Goal: Task Accomplishment & Management: Manage account settings

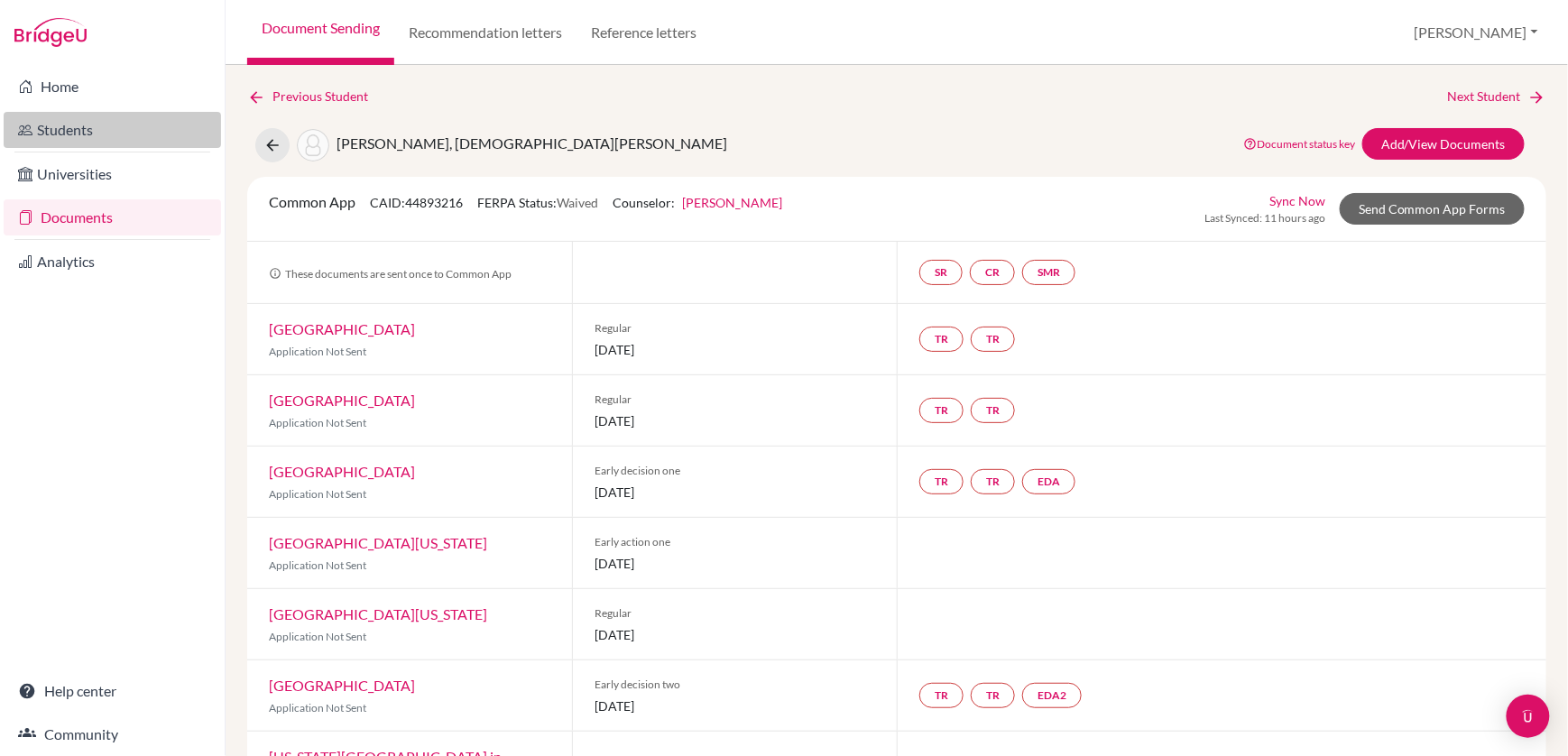
click at [56, 133] on link "Students" at bounding box center [112, 131] width 217 height 37
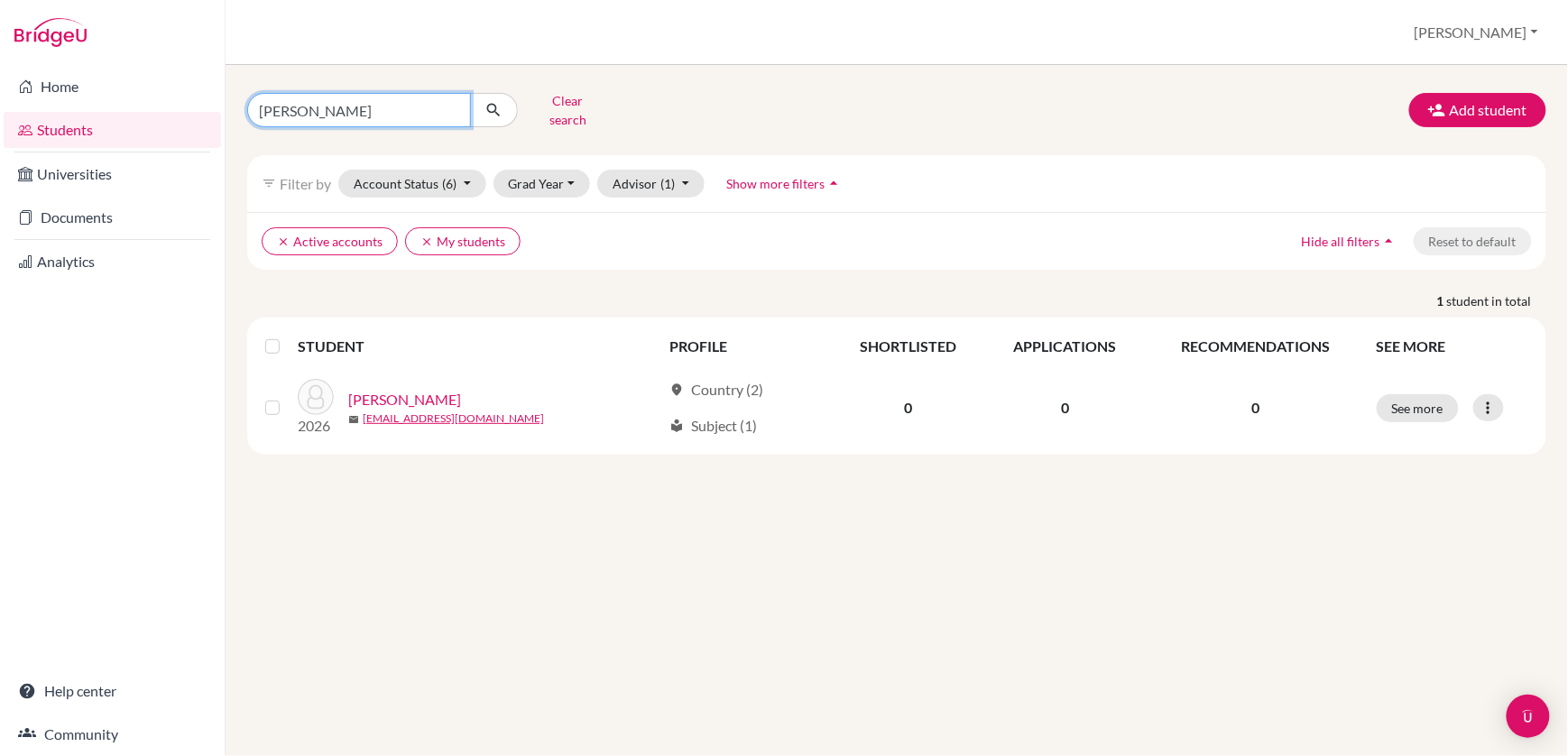
click at [329, 113] on input "[PERSON_NAME]" at bounding box center [359, 110] width 224 height 35
type input "J"
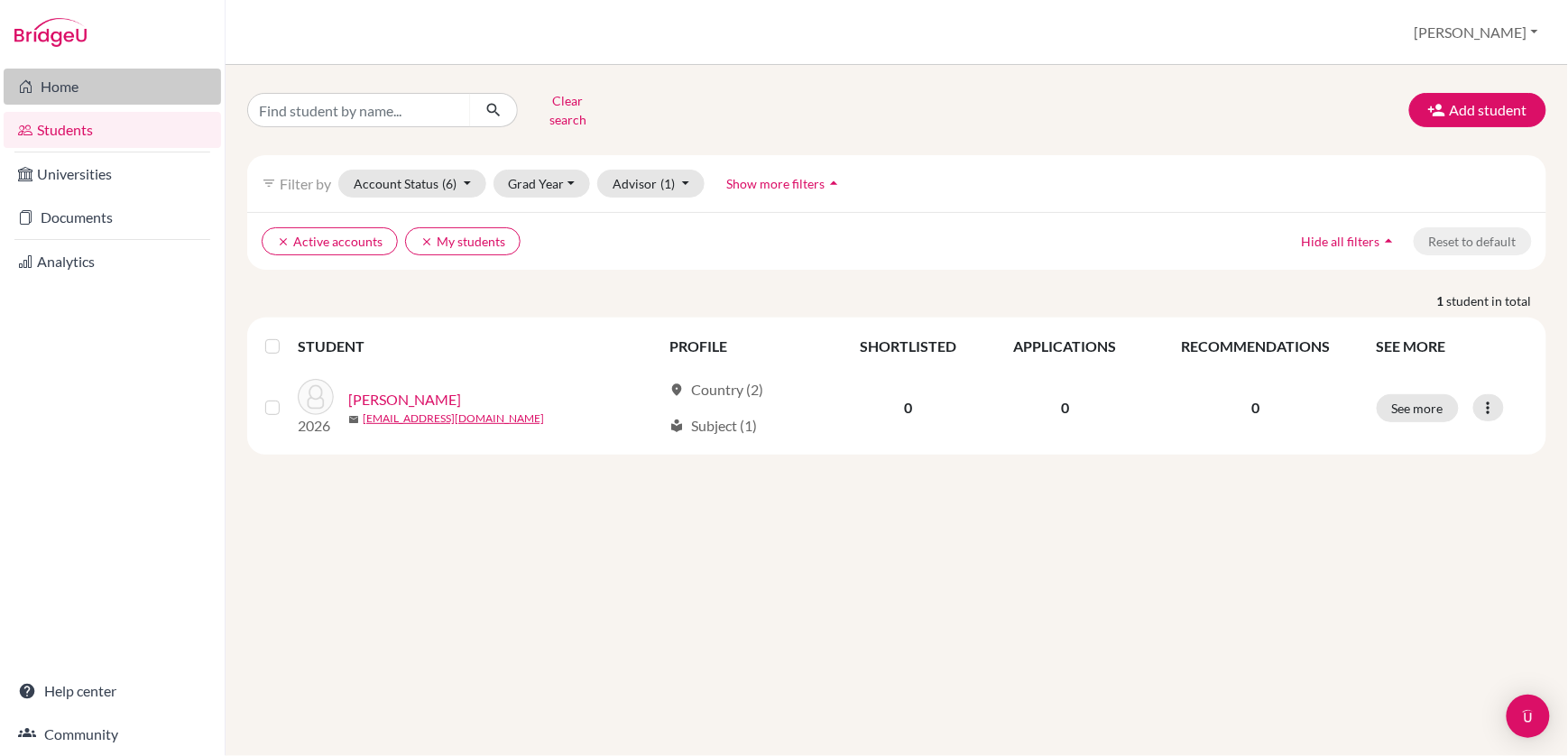
click at [69, 87] on link "Home" at bounding box center [112, 87] width 217 height 37
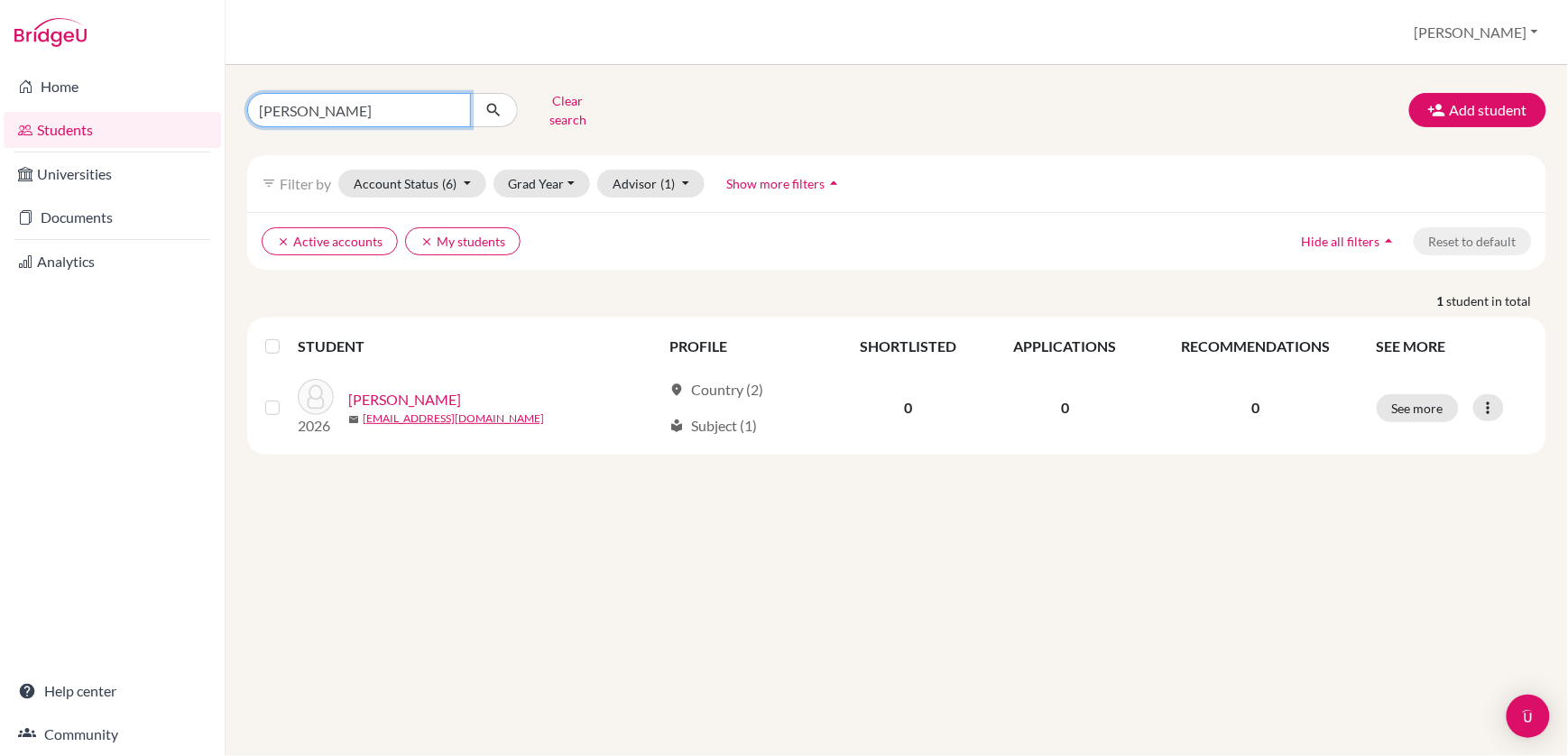
click at [304, 106] on input "[PERSON_NAME]" at bounding box center [359, 110] width 224 height 35
type input "J"
click at [469, 181] on button "Account Status (6)" at bounding box center [413, 184] width 148 height 28
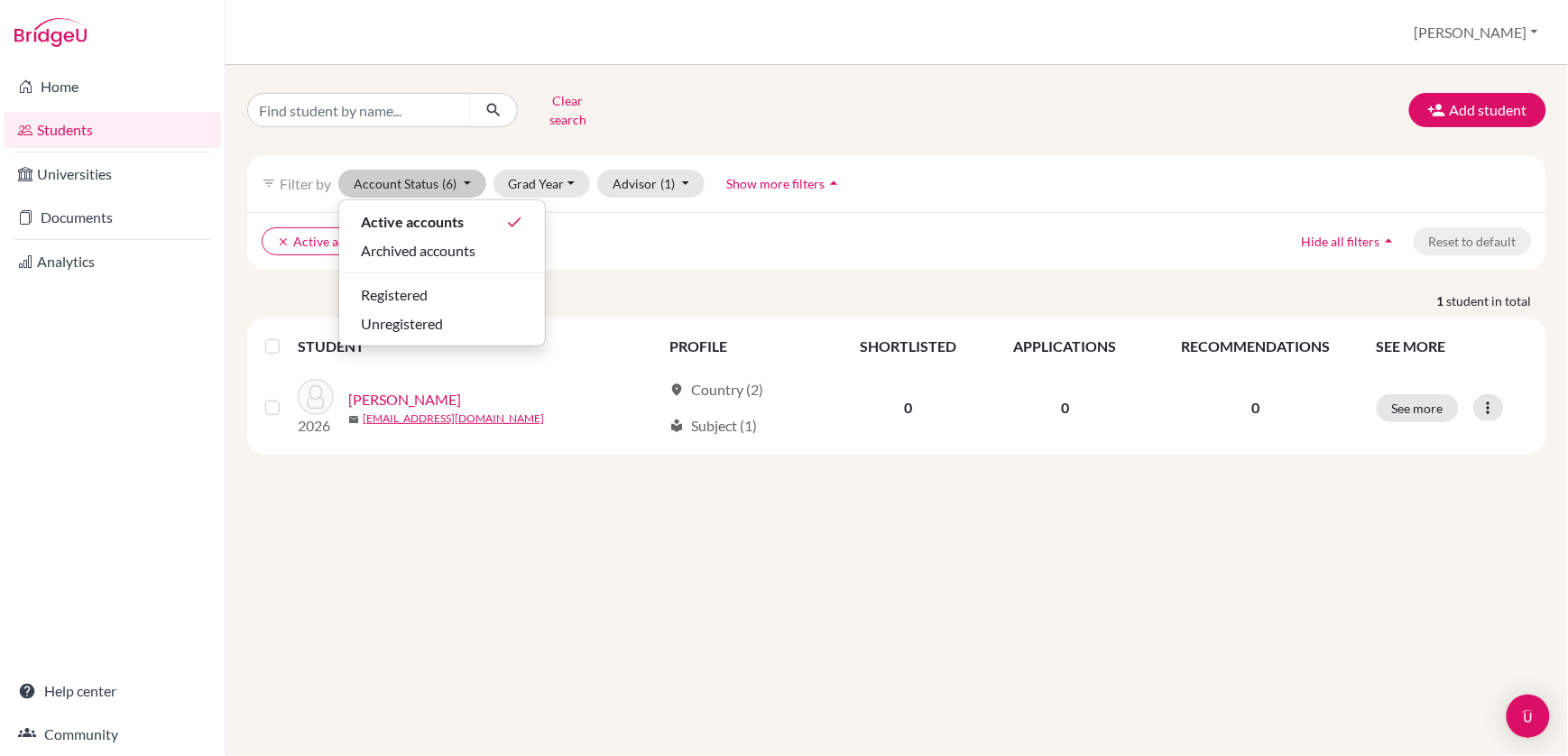
click at [599, 242] on ul "clear Active accounts clear My students" at bounding box center [738, 241] width 953 height 28
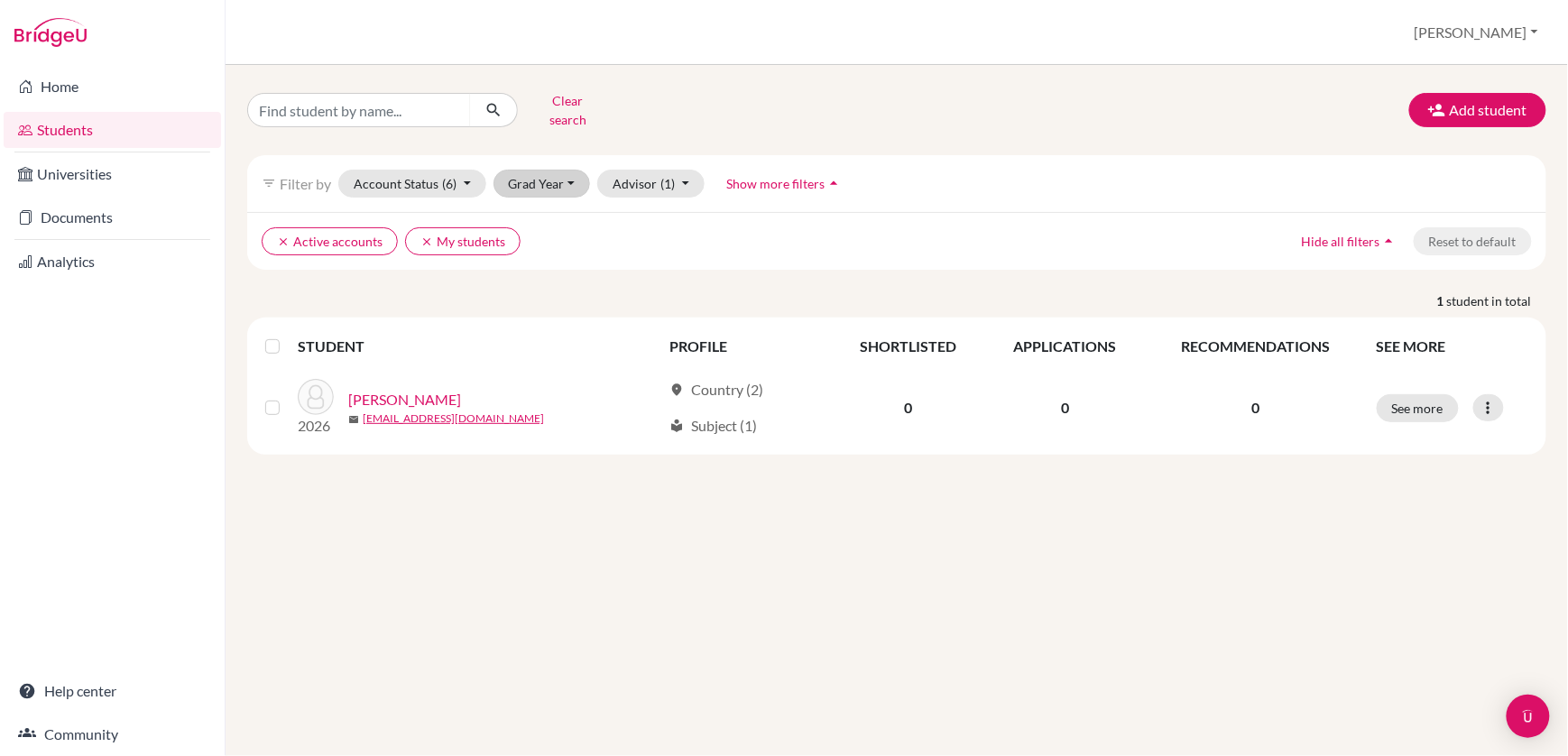
click at [534, 192] on button "Grad Year" at bounding box center [542, 184] width 98 height 28
click at [547, 311] on span "2026" at bounding box center [532, 309] width 33 height 22
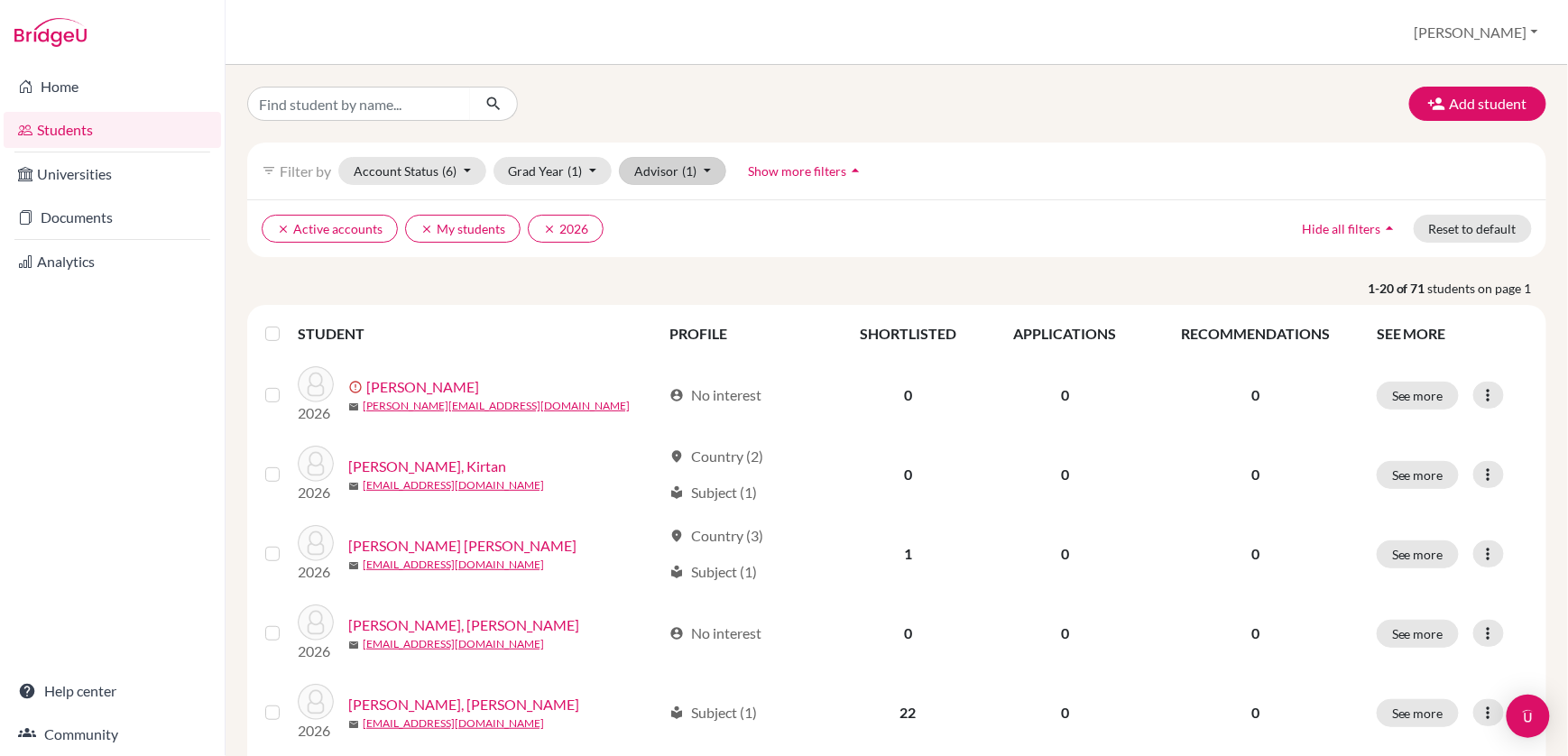
click at [667, 174] on button "Advisor (1)" at bounding box center [673, 171] width 108 height 28
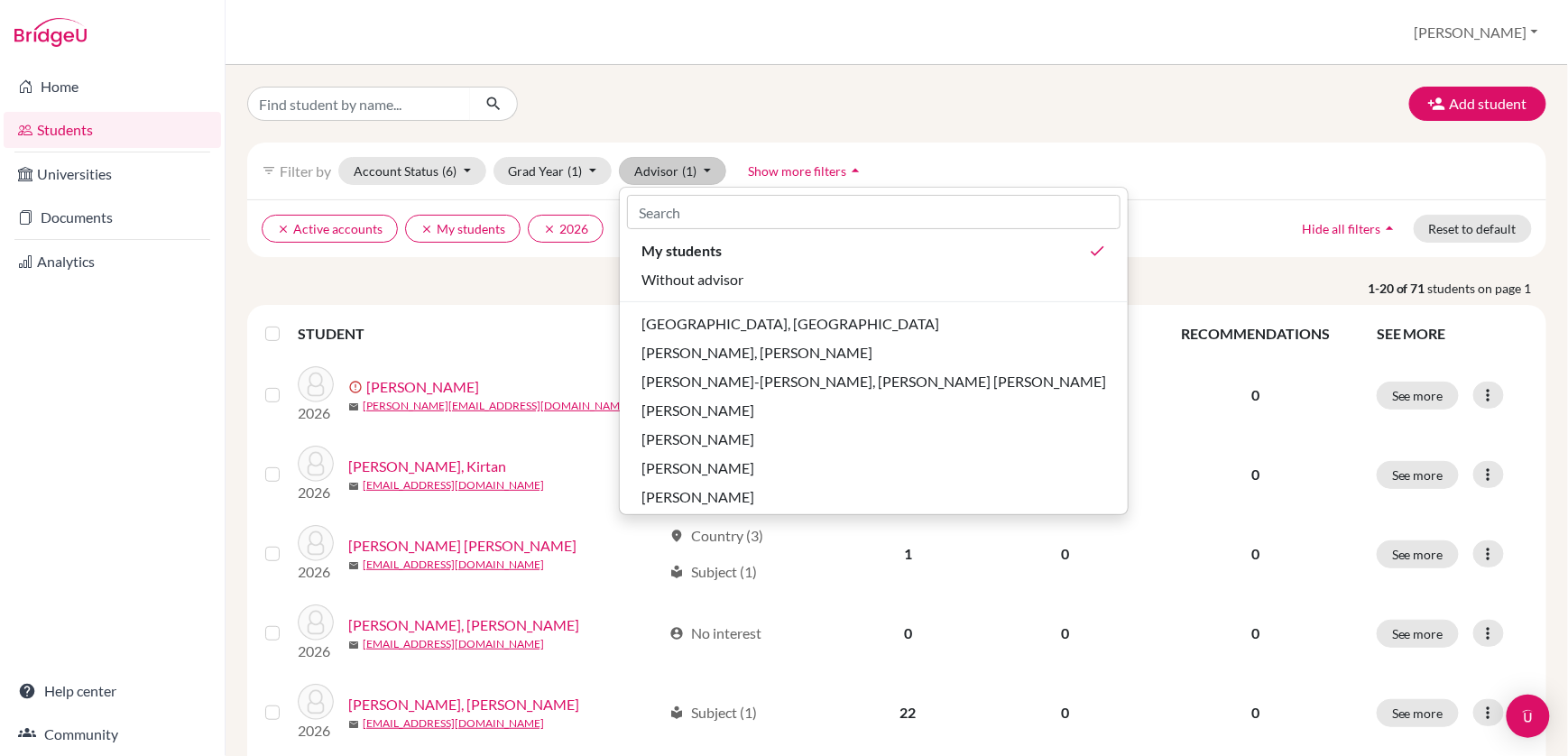
click at [1034, 152] on div "filter_list Filter by Account Status (6) Active accounts done Archived accounts…" at bounding box center [896, 171] width 1299 height 57
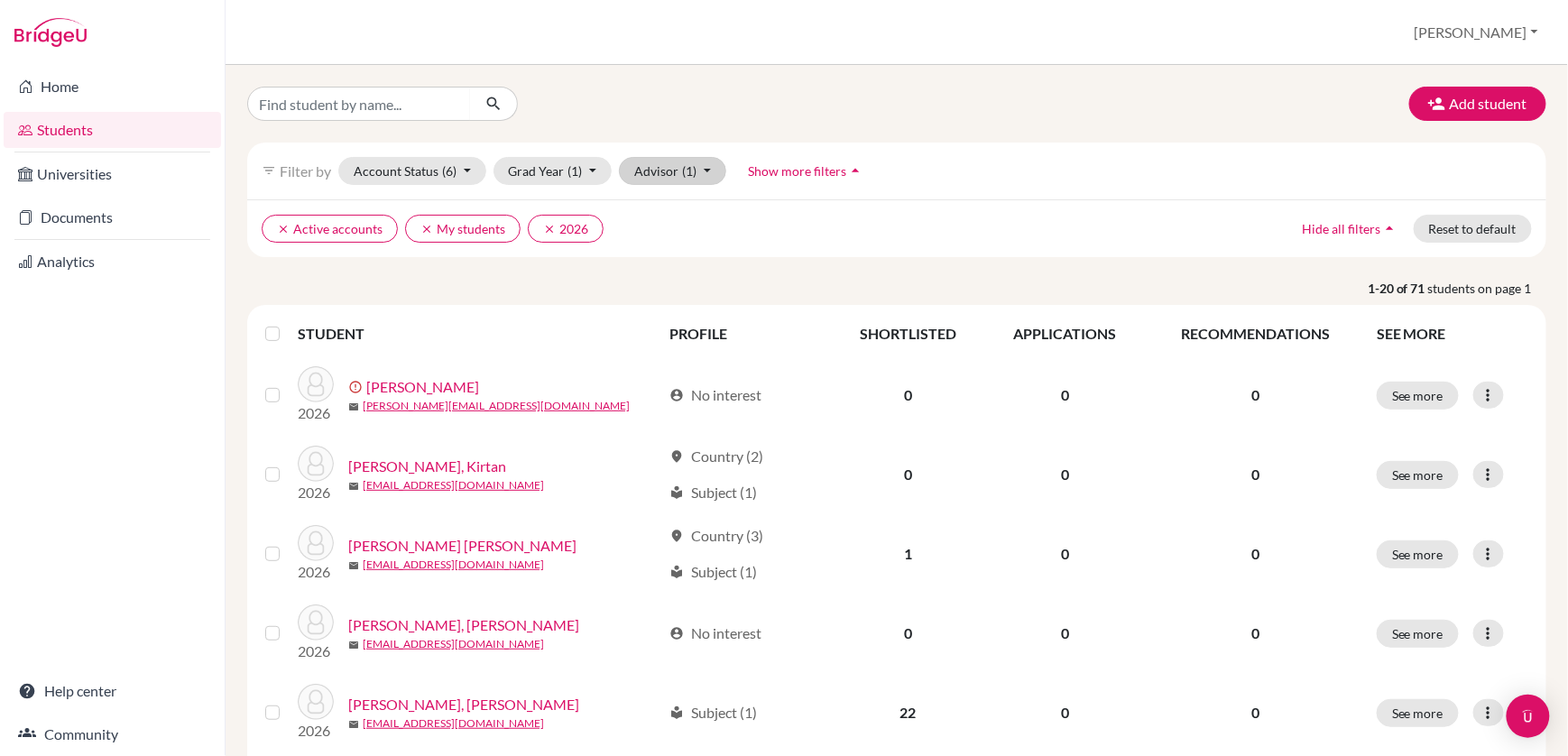
click at [654, 177] on button "Advisor (1)" at bounding box center [673, 171] width 108 height 28
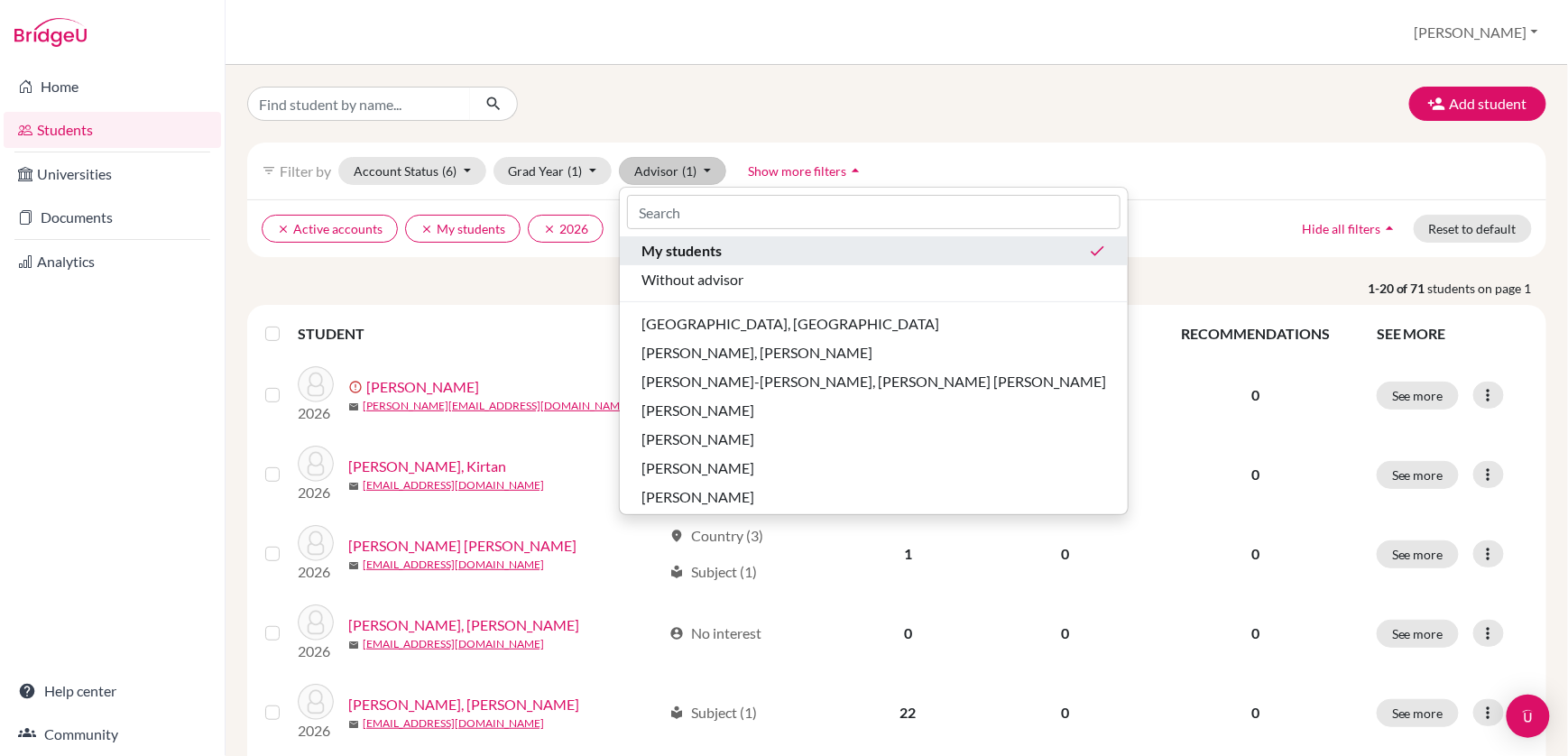
click at [669, 253] on span "My students" at bounding box center [682, 251] width 80 height 22
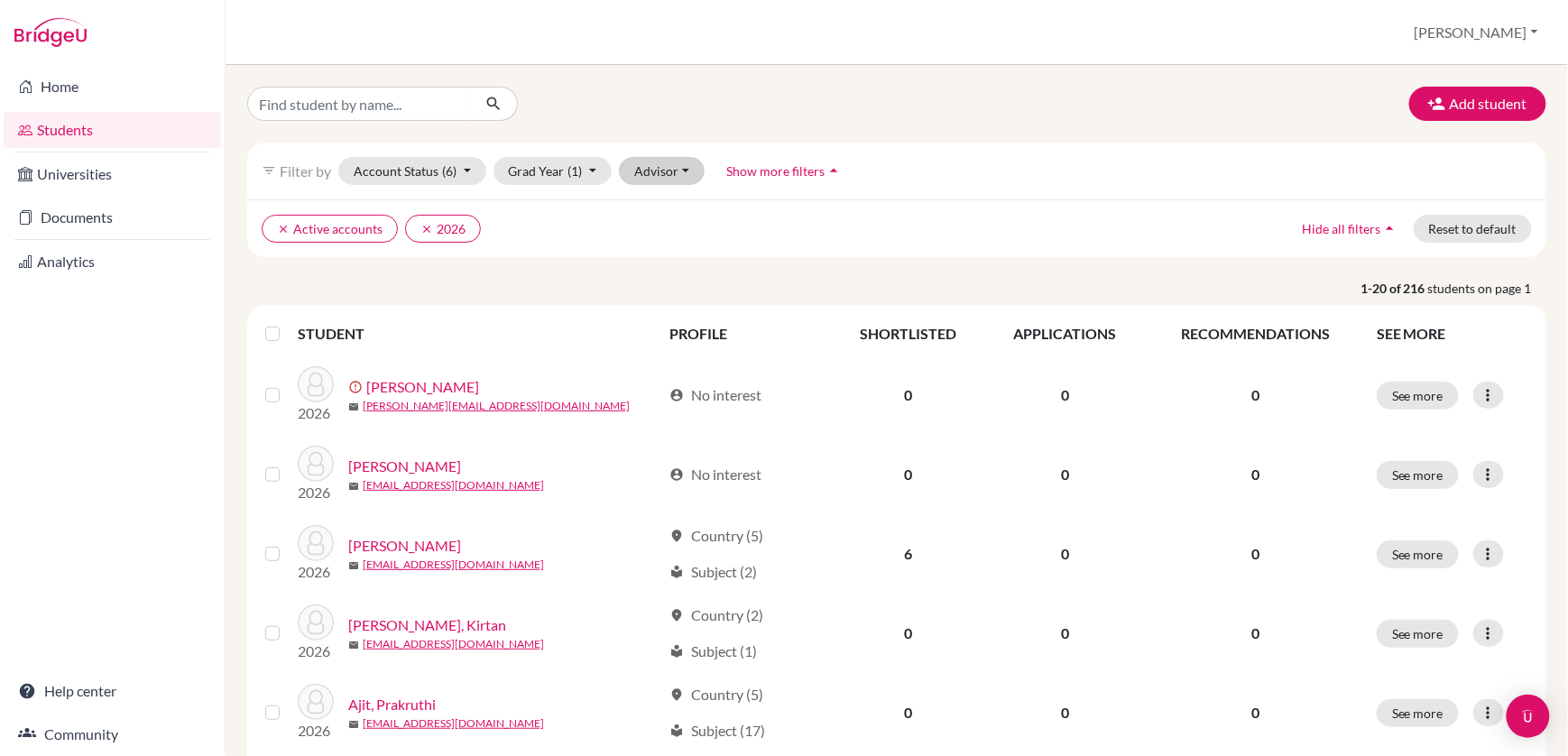
click at [661, 171] on button "Advisor" at bounding box center [662, 171] width 86 height 28
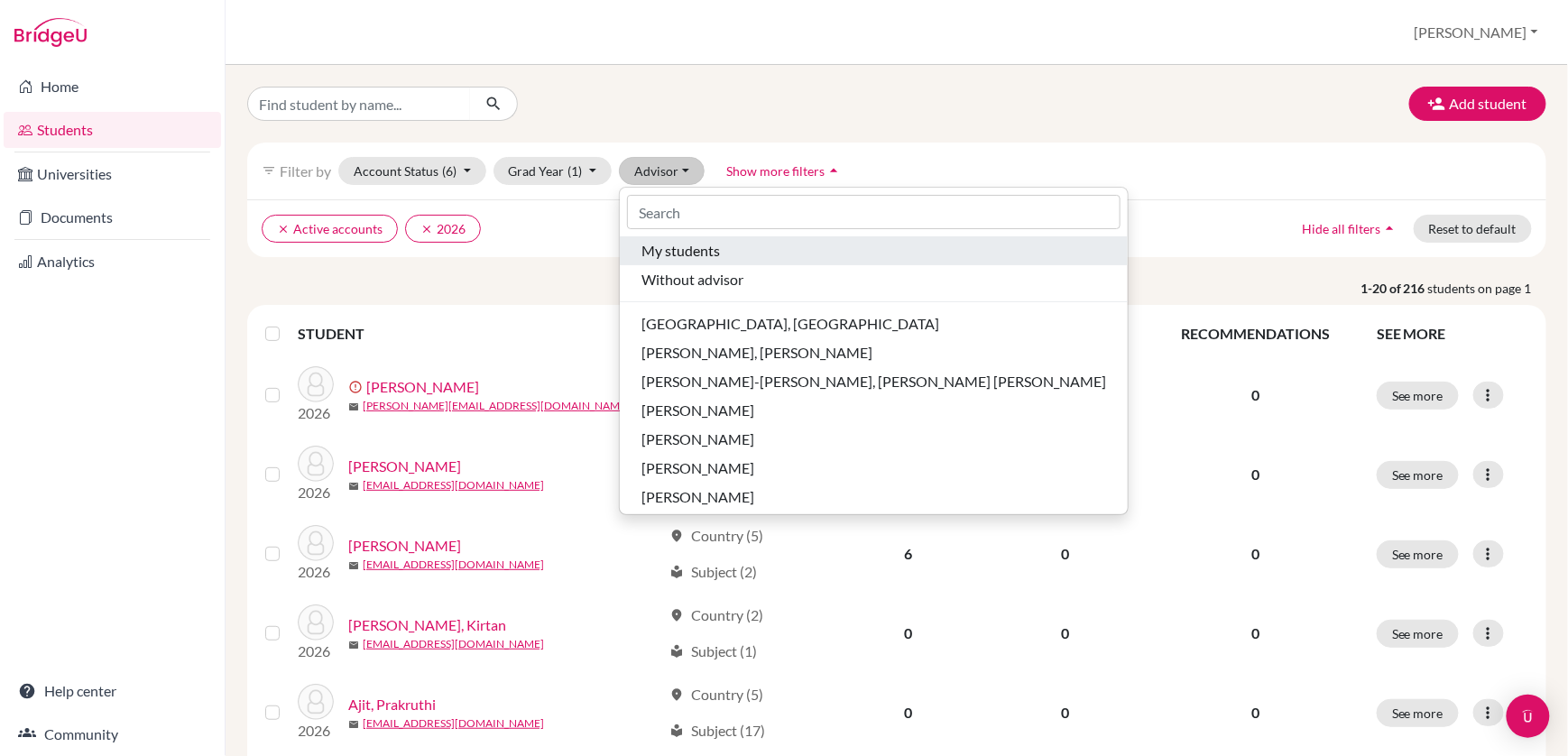
click at [664, 254] on span "My students" at bounding box center [681, 251] width 78 height 22
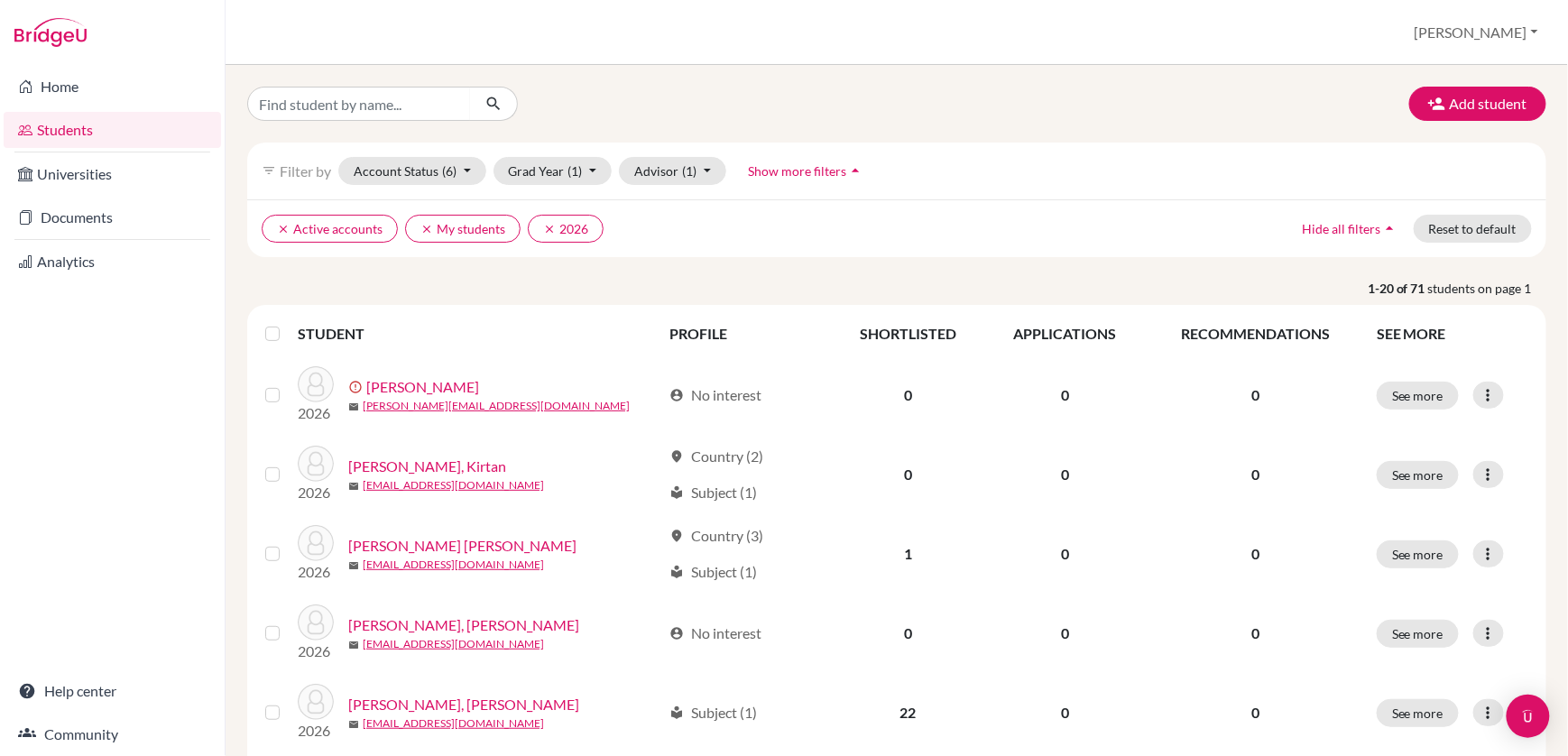
click at [784, 173] on span "Show more filters" at bounding box center [798, 171] width 99 height 16
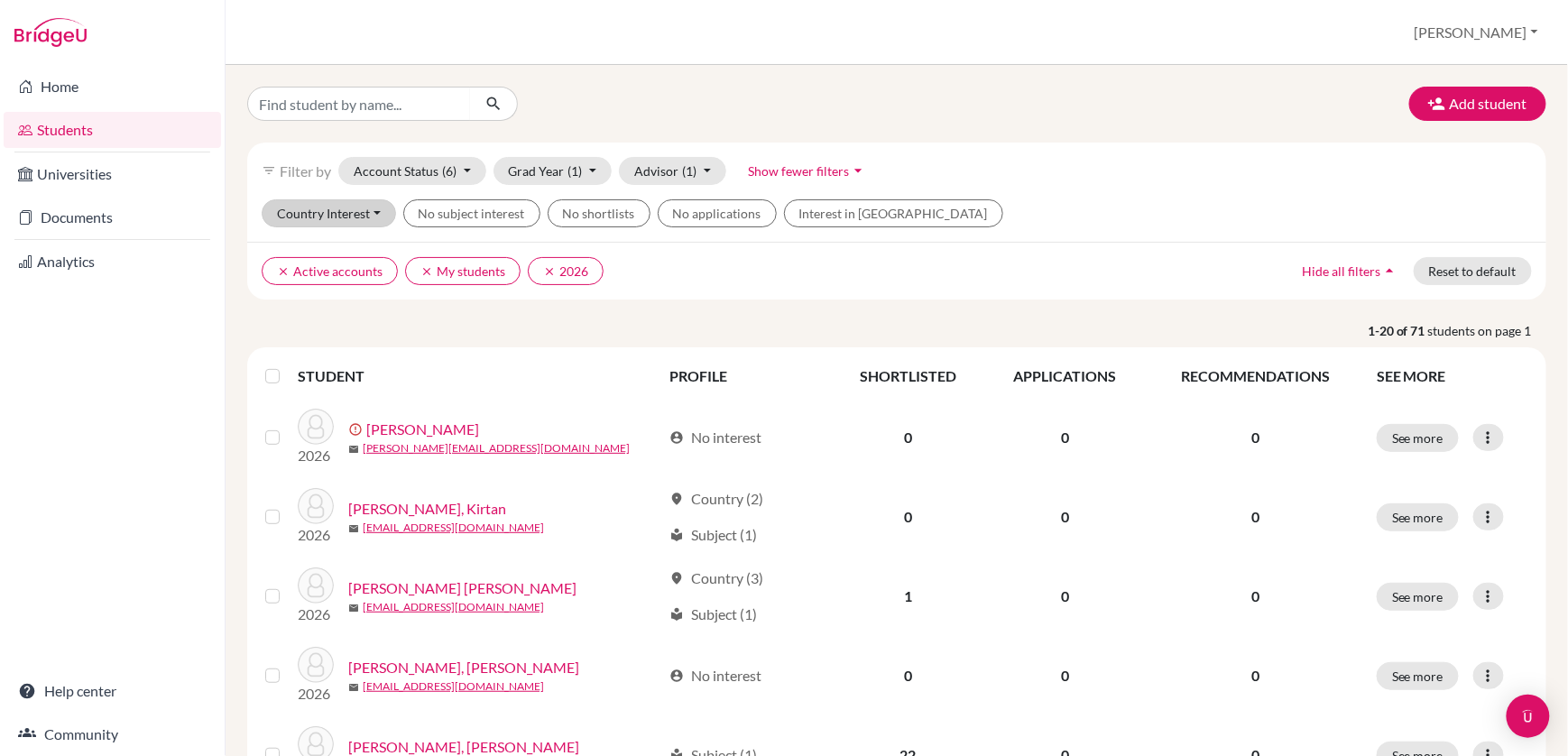
click at [337, 215] on button "Country Interest" at bounding box center [329, 213] width 134 height 28
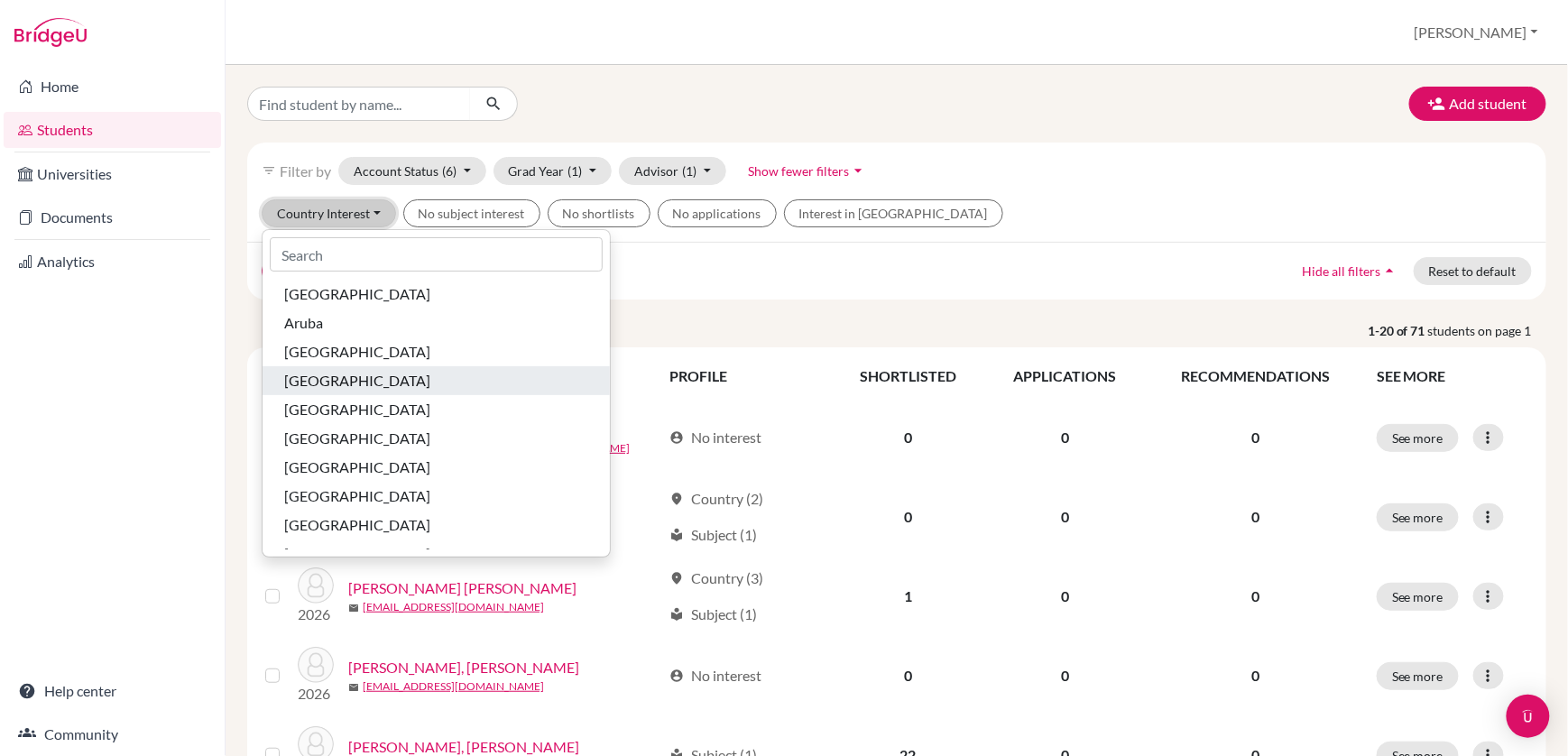
scroll to position [73, 0]
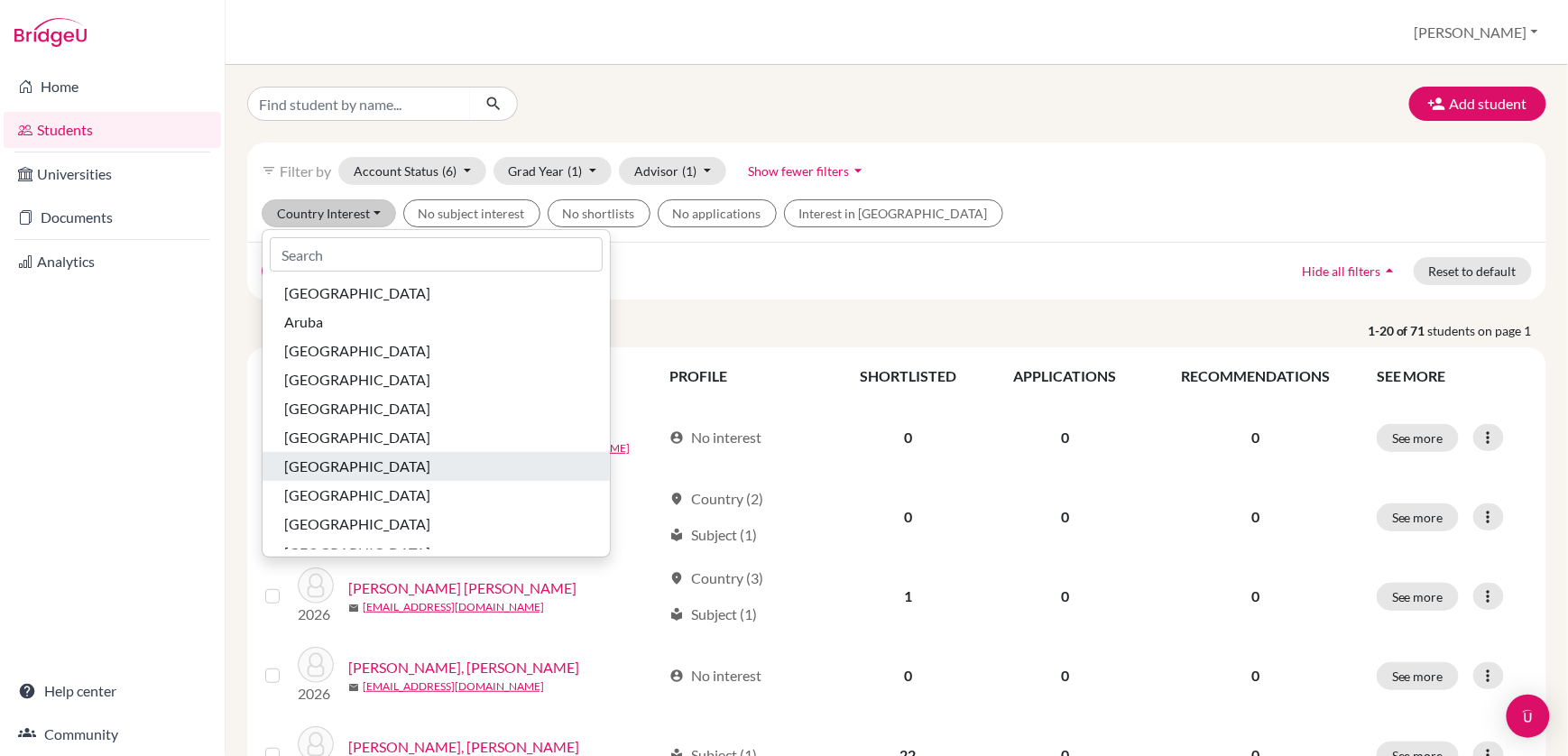
click at [319, 467] on span "Canada" at bounding box center [357, 467] width 146 height 22
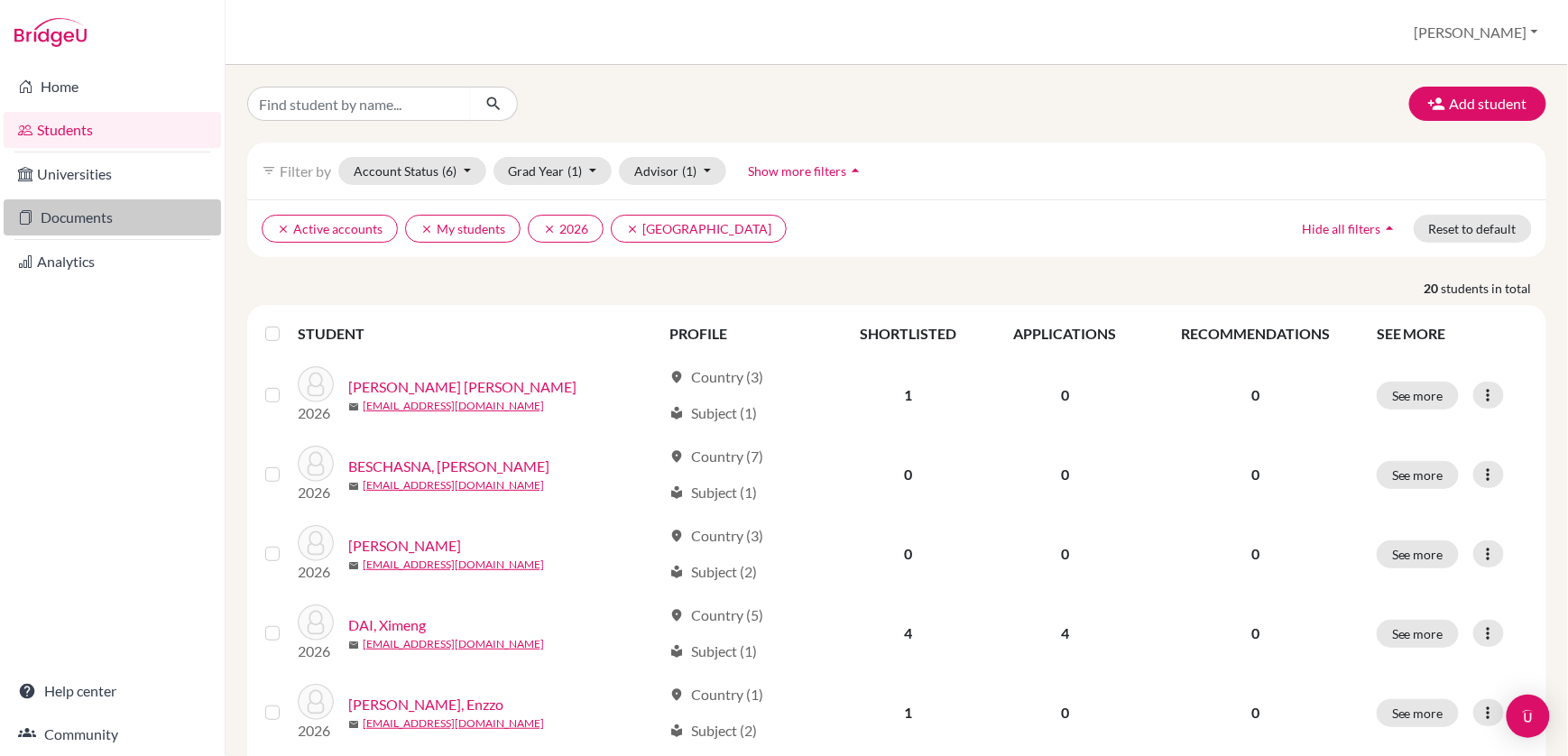
click at [109, 218] on link "Documents" at bounding box center [112, 217] width 217 height 37
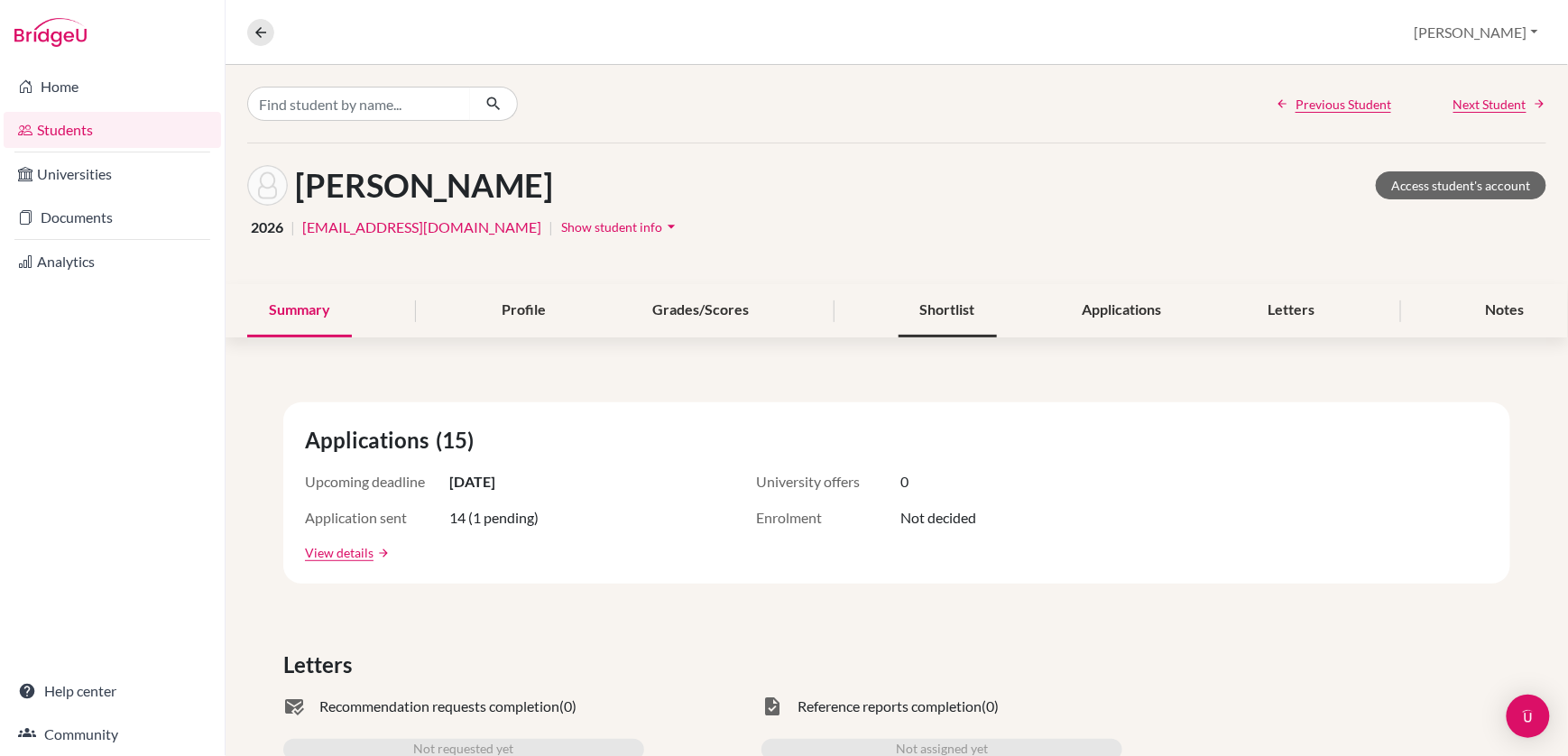
click at [949, 309] on div "Shortlist" at bounding box center [948, 310] width 99 height 53
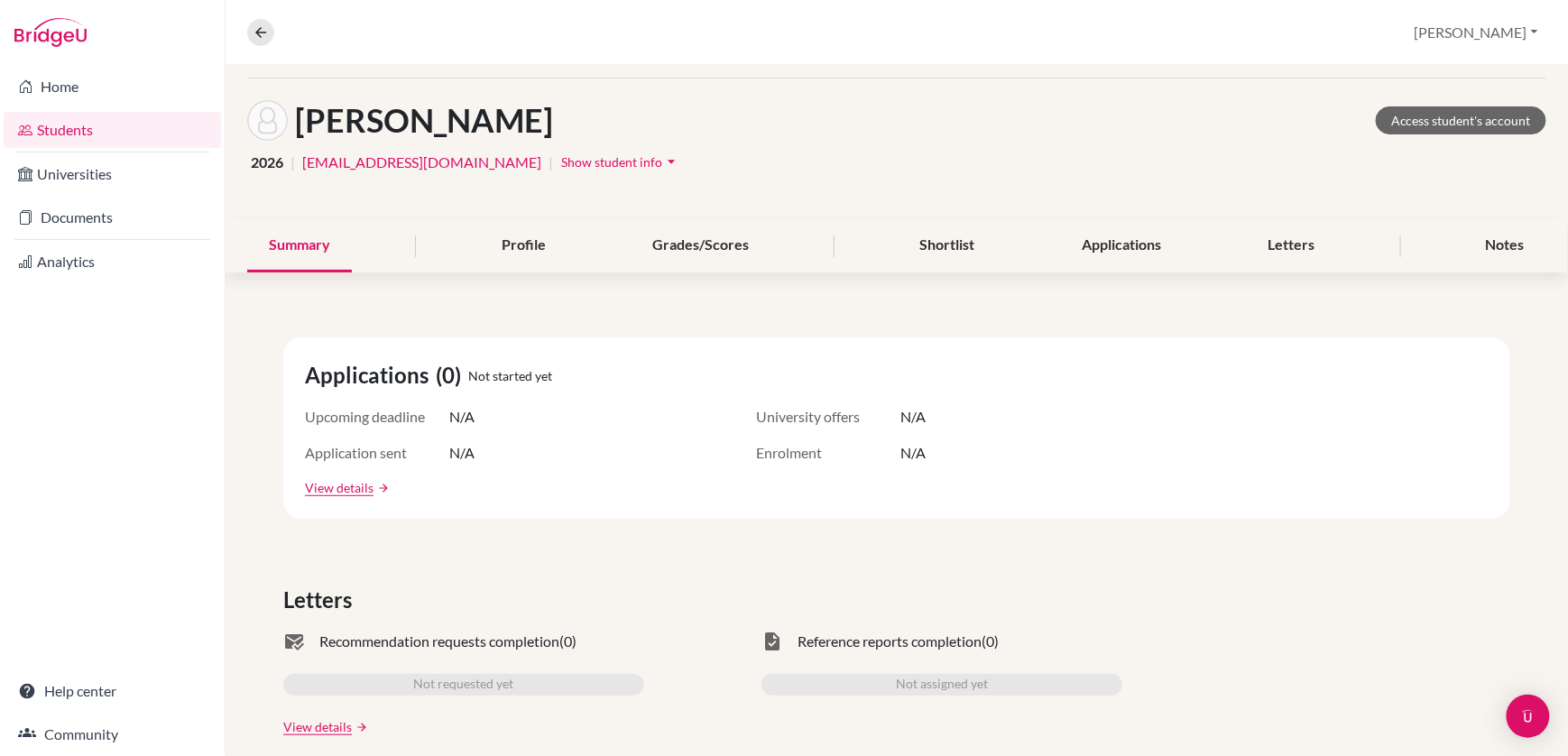
scroll to position [63, 0]
click at [954, 243] on div "Shortlist" at bounding box center [948, 247] width 99 height 53
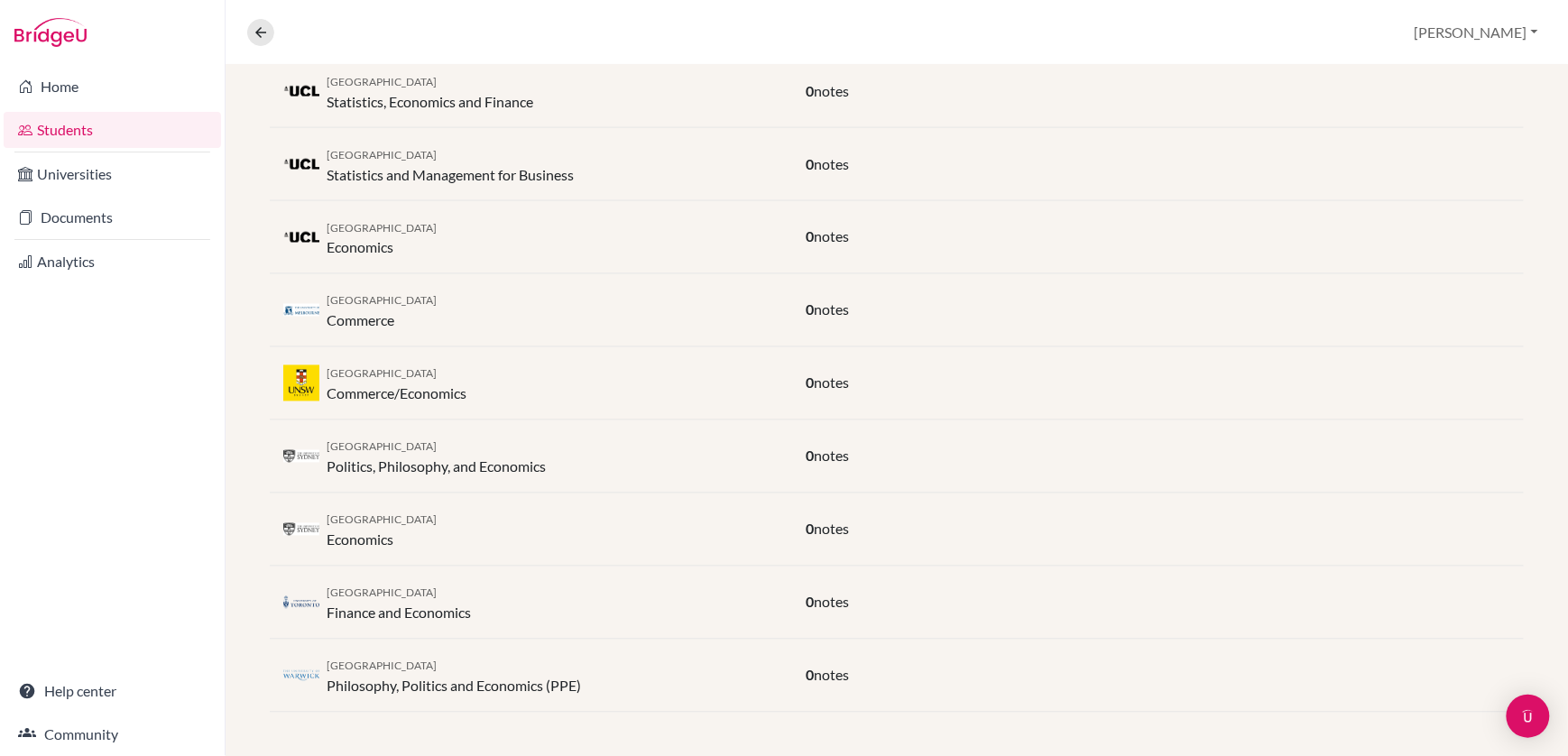
scroll to position [1014, 0]
click at [92, 216] on link "Documents" at bounding box center [112, 217] width 217 height 37
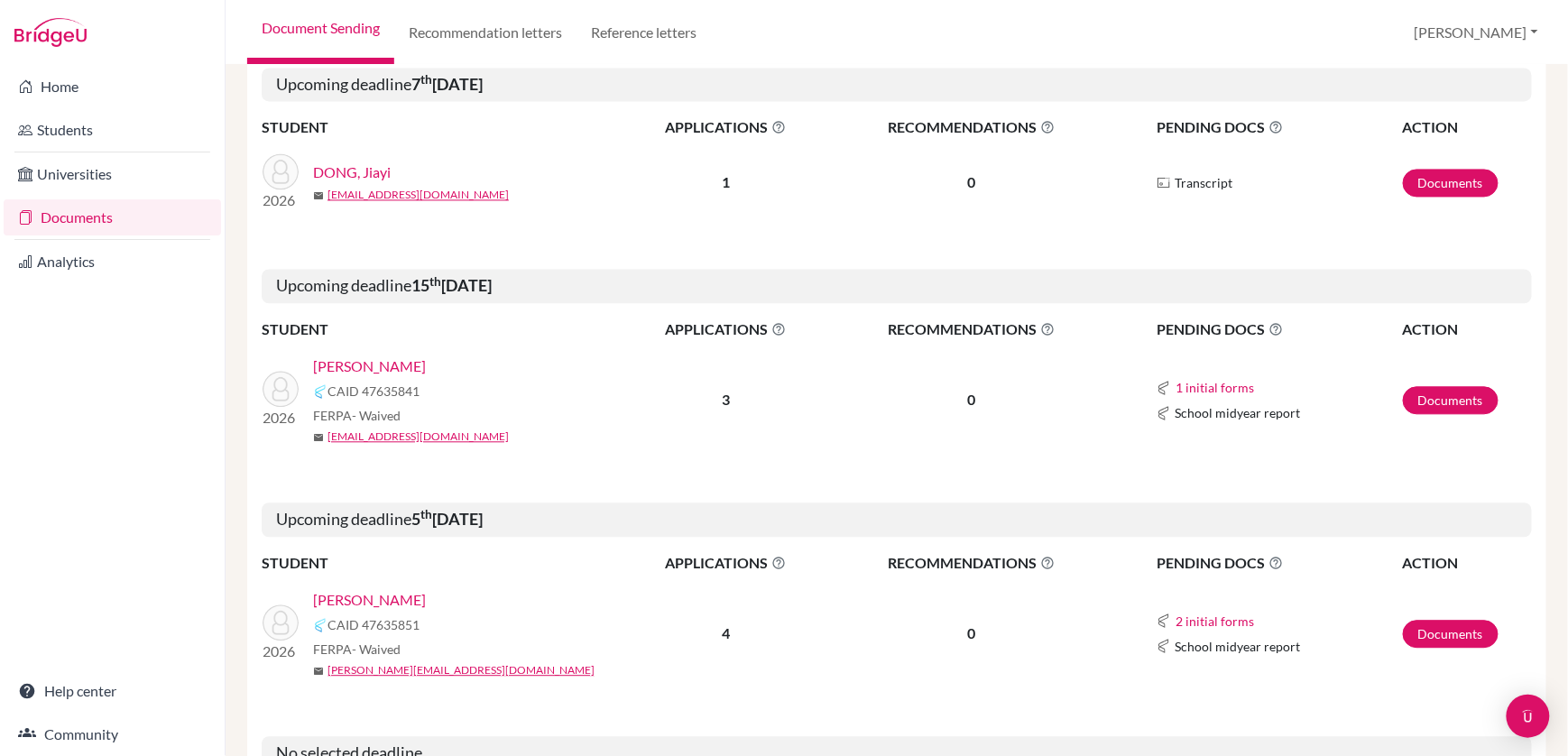
scroll to position [1261, 0]
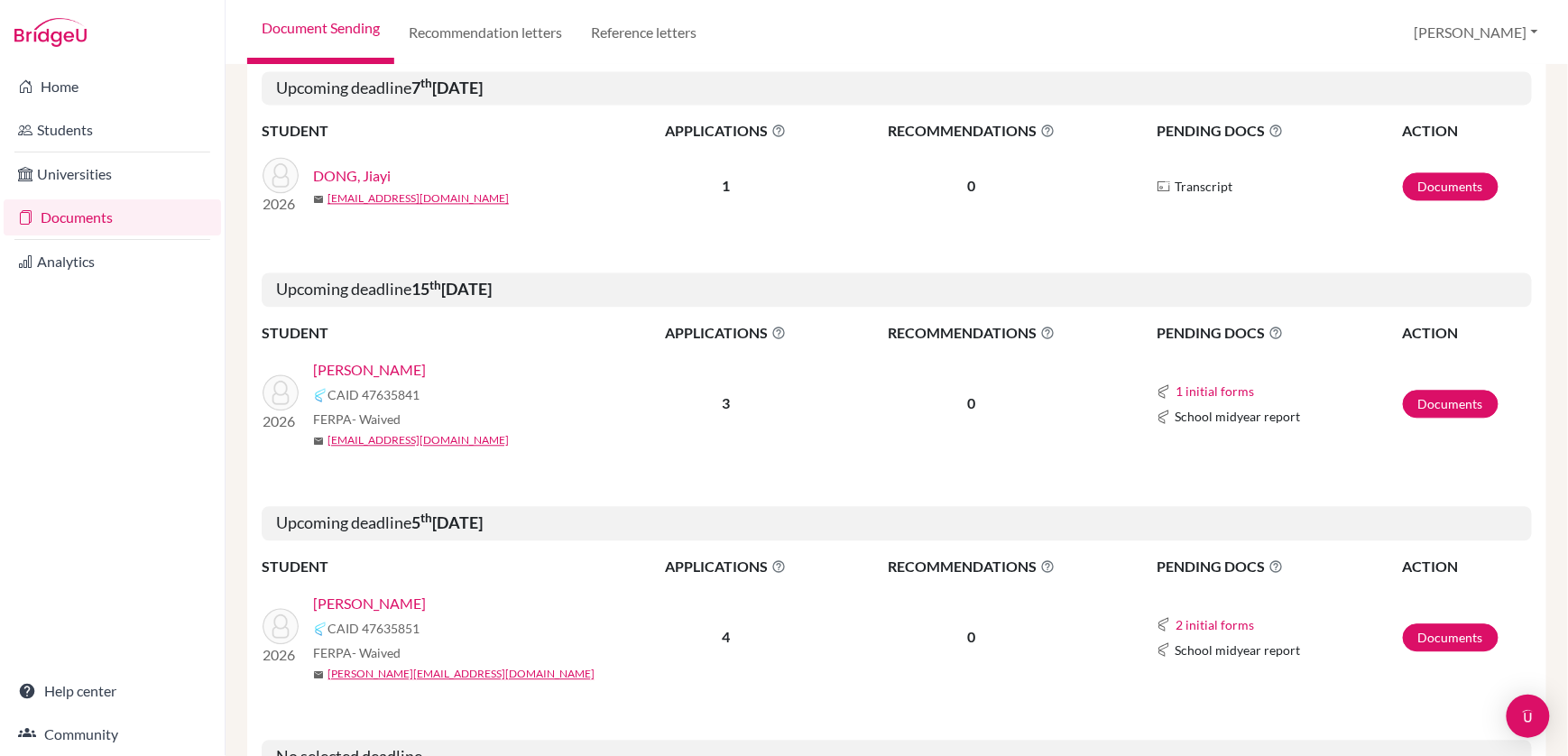
click at [347, 165] on link "DONG, Jiayi" at bounding box center [351, 176] width 78 height 22
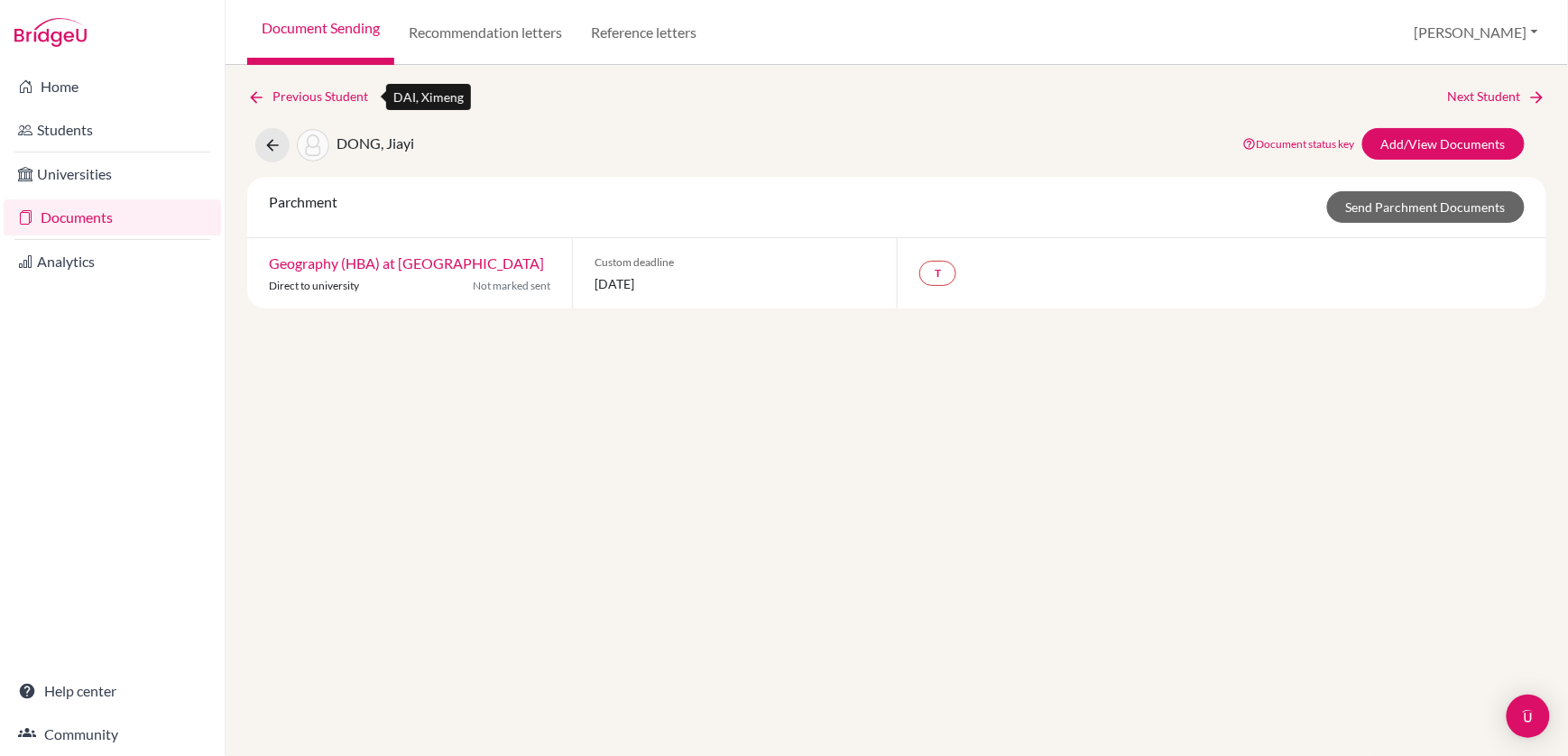
click at [256, 95] on icon at bounding box center [256, 98] width 18 height 18
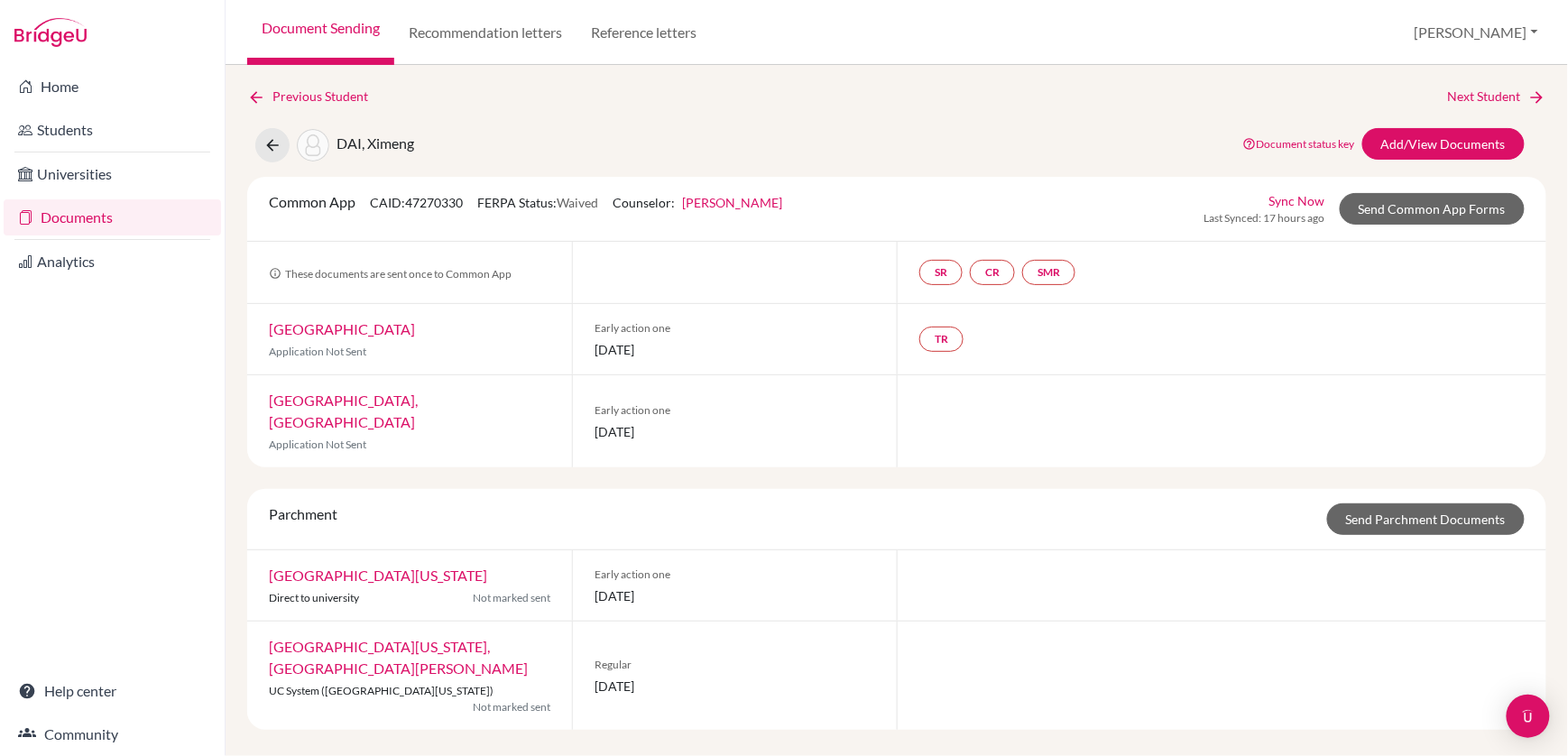
click at [278, 29] on link "Document Sending" at bounding box center [320, 32] width 147 height 65
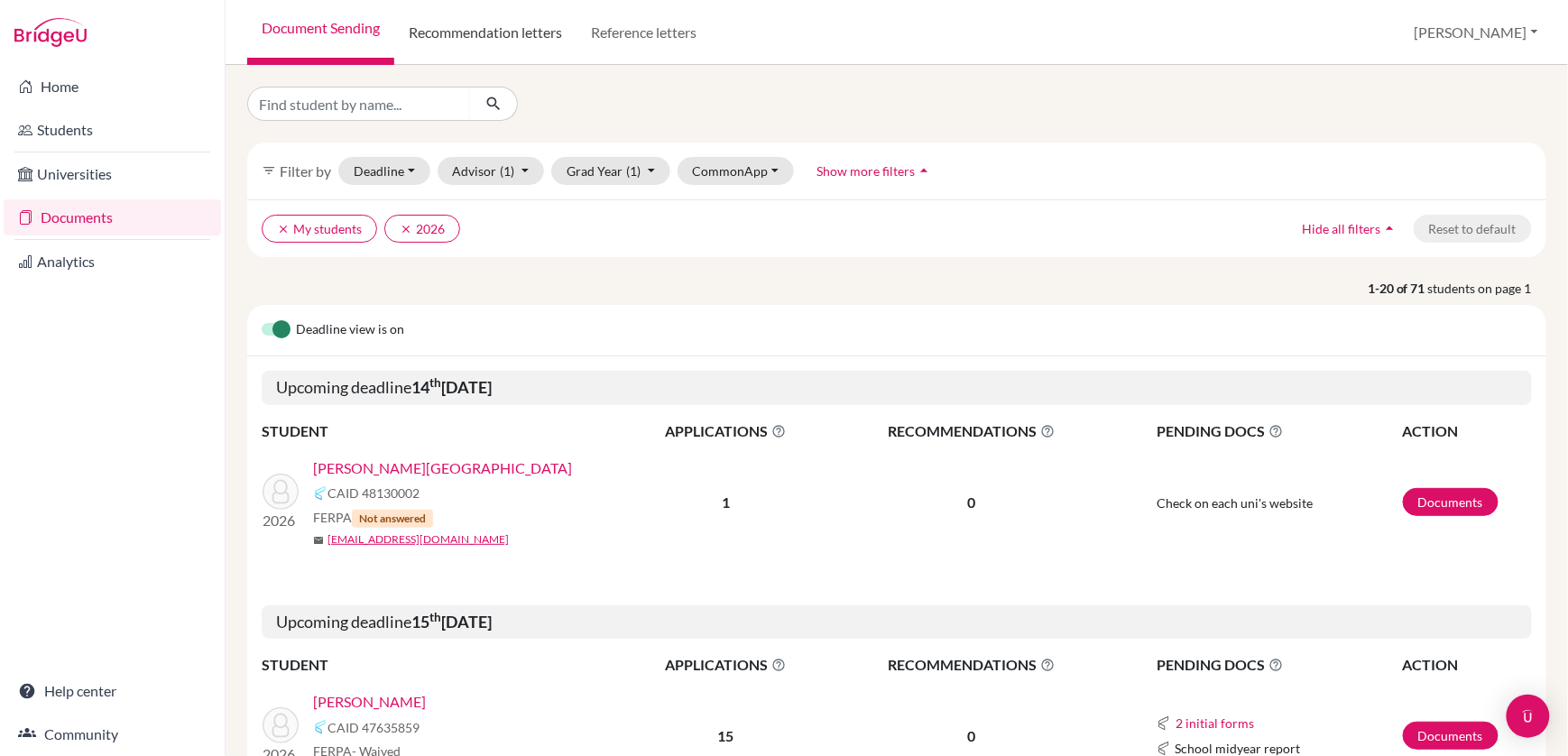
click at [463, 27] on link "Recommendation letters" at bounding box center [486, 32] width 183 height 65
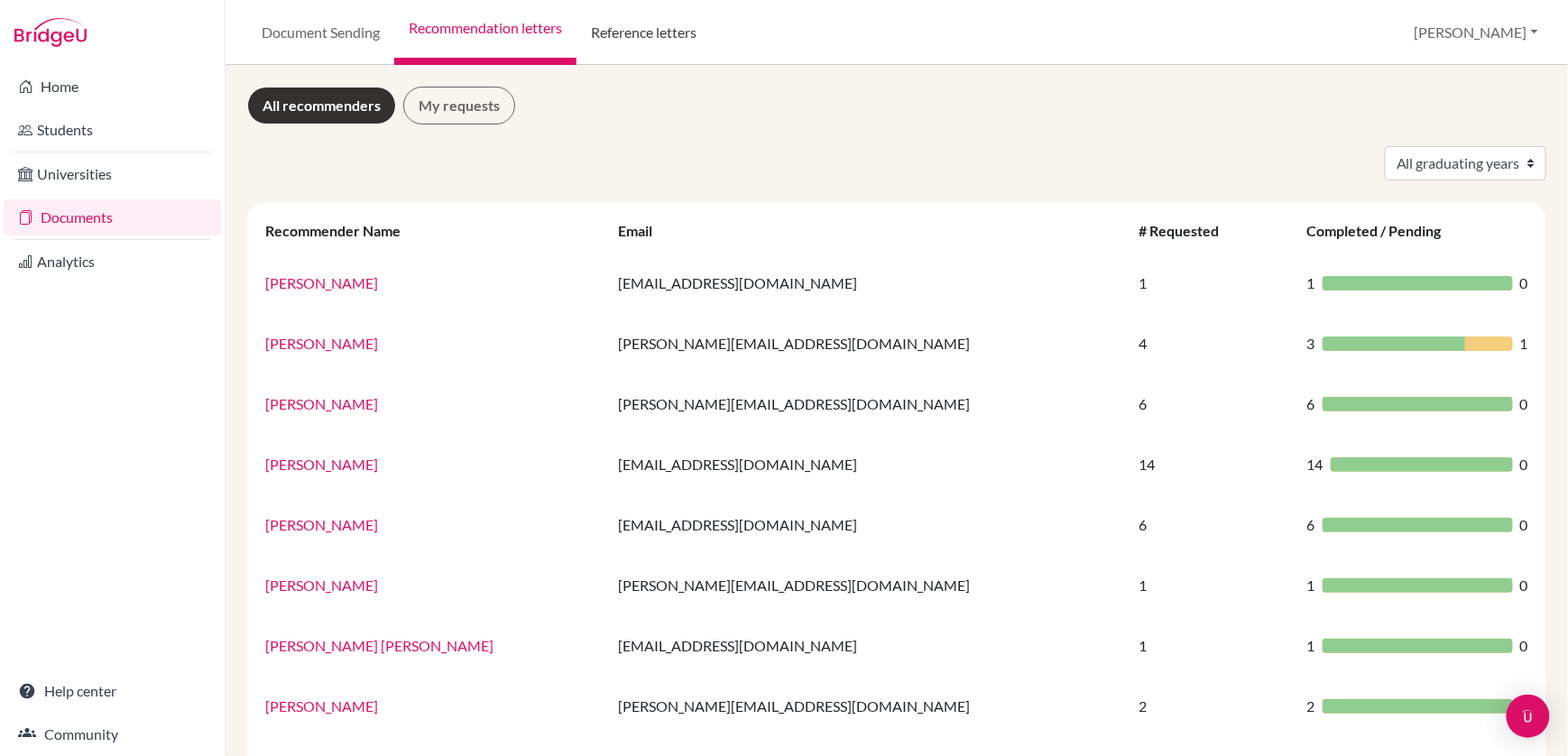
click at [654, 35] on link "Reference letters" at bounding box center [643, 32] width 134 height 65
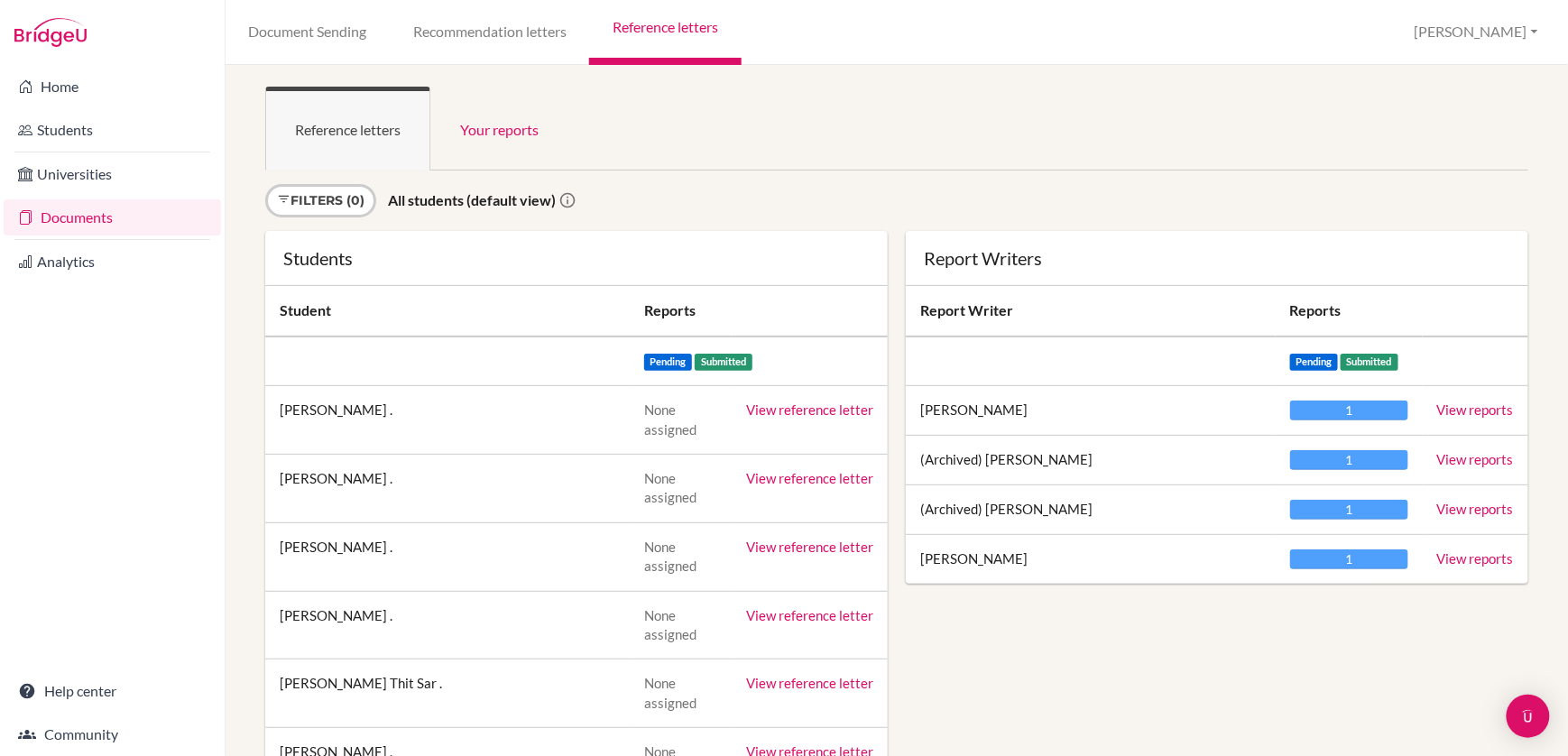
click at [299, 34] on link "Document Sending" at bounding box center [308, 32] width 164 height 65
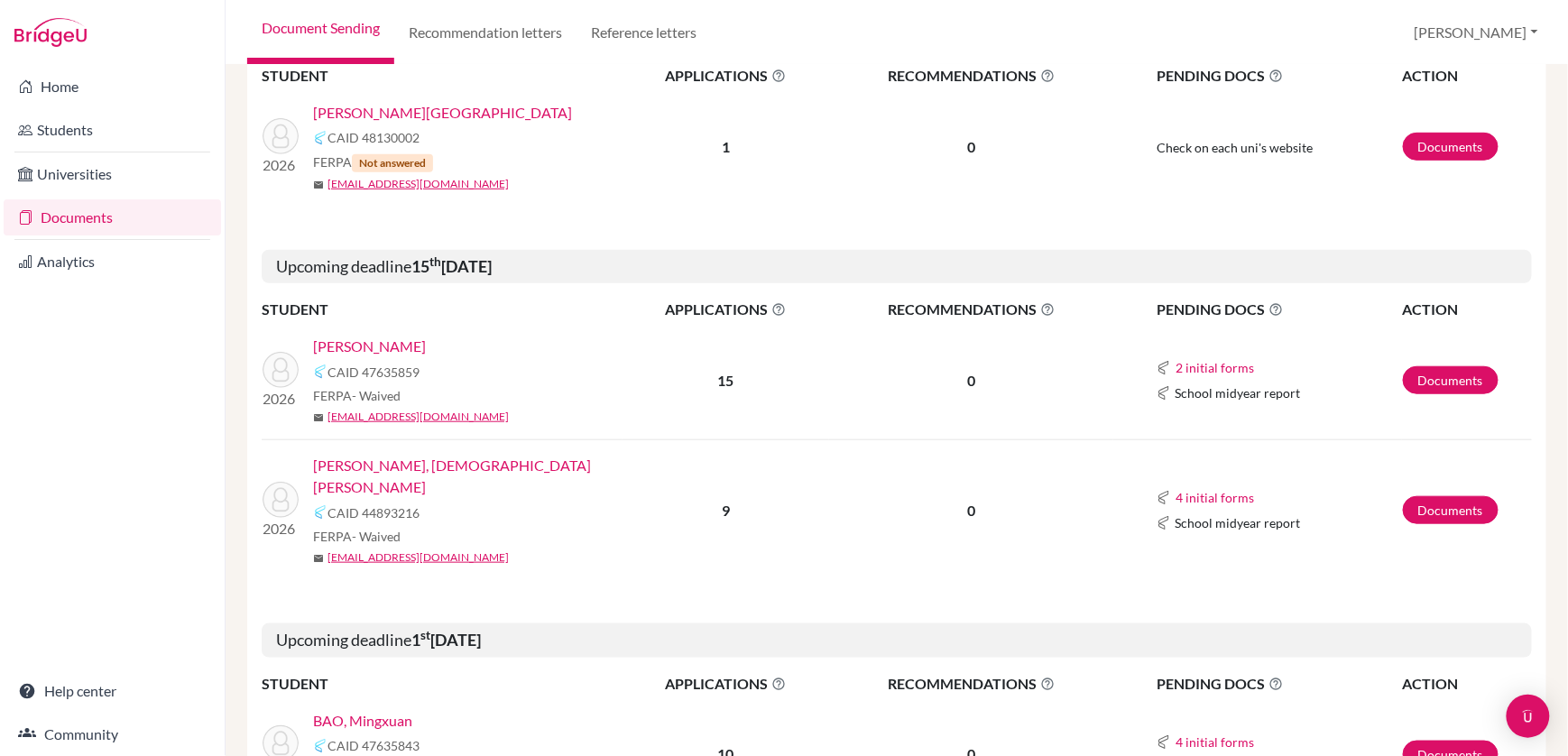
scroll to position [401, 0]
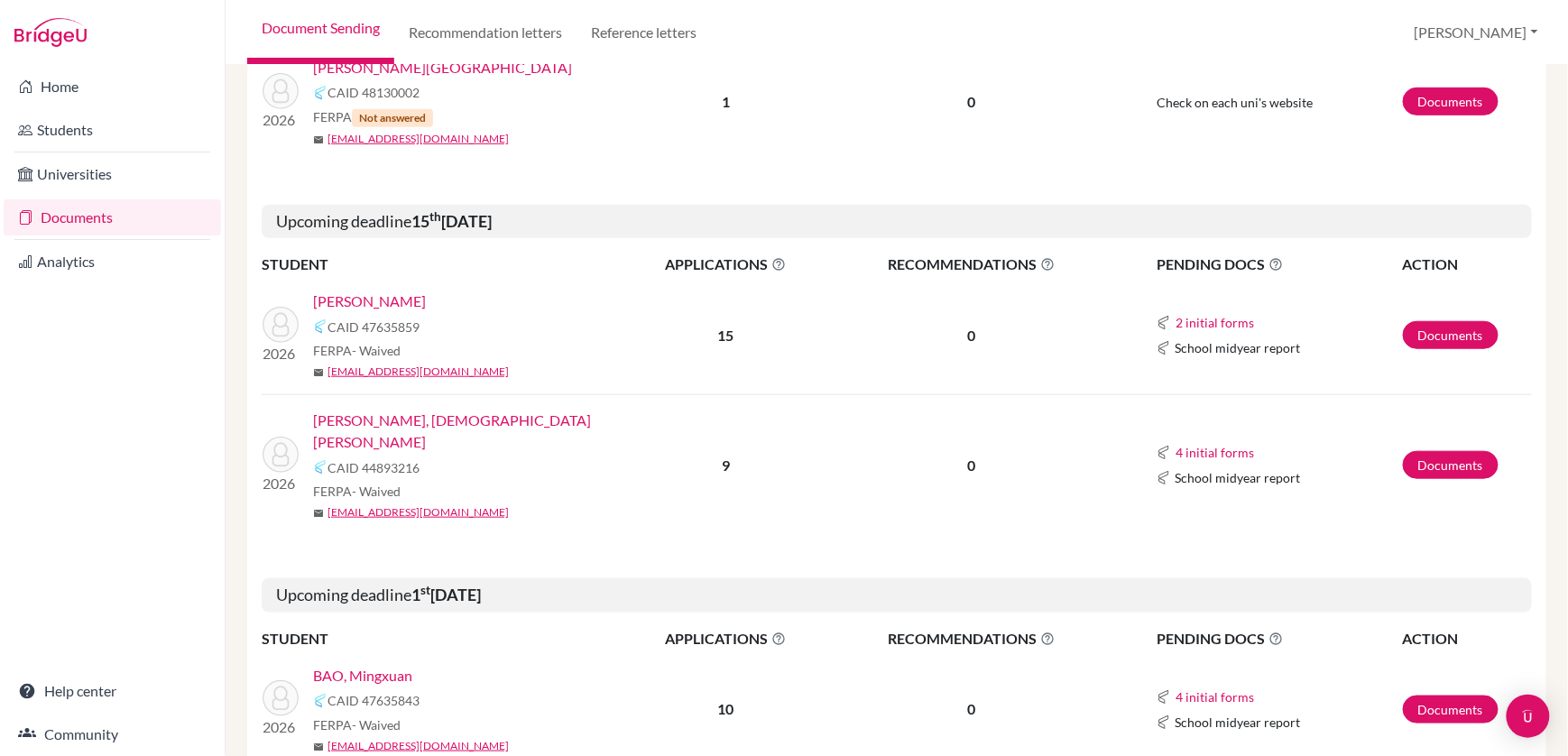
click at [390, 303] on link "[PERSON_NAME]" at bounding box center [370, 301] width 113 height 22
click at [388, 293] on link "[PERSON_NAME]" at bounding box center [370, 301] width 113 height 22
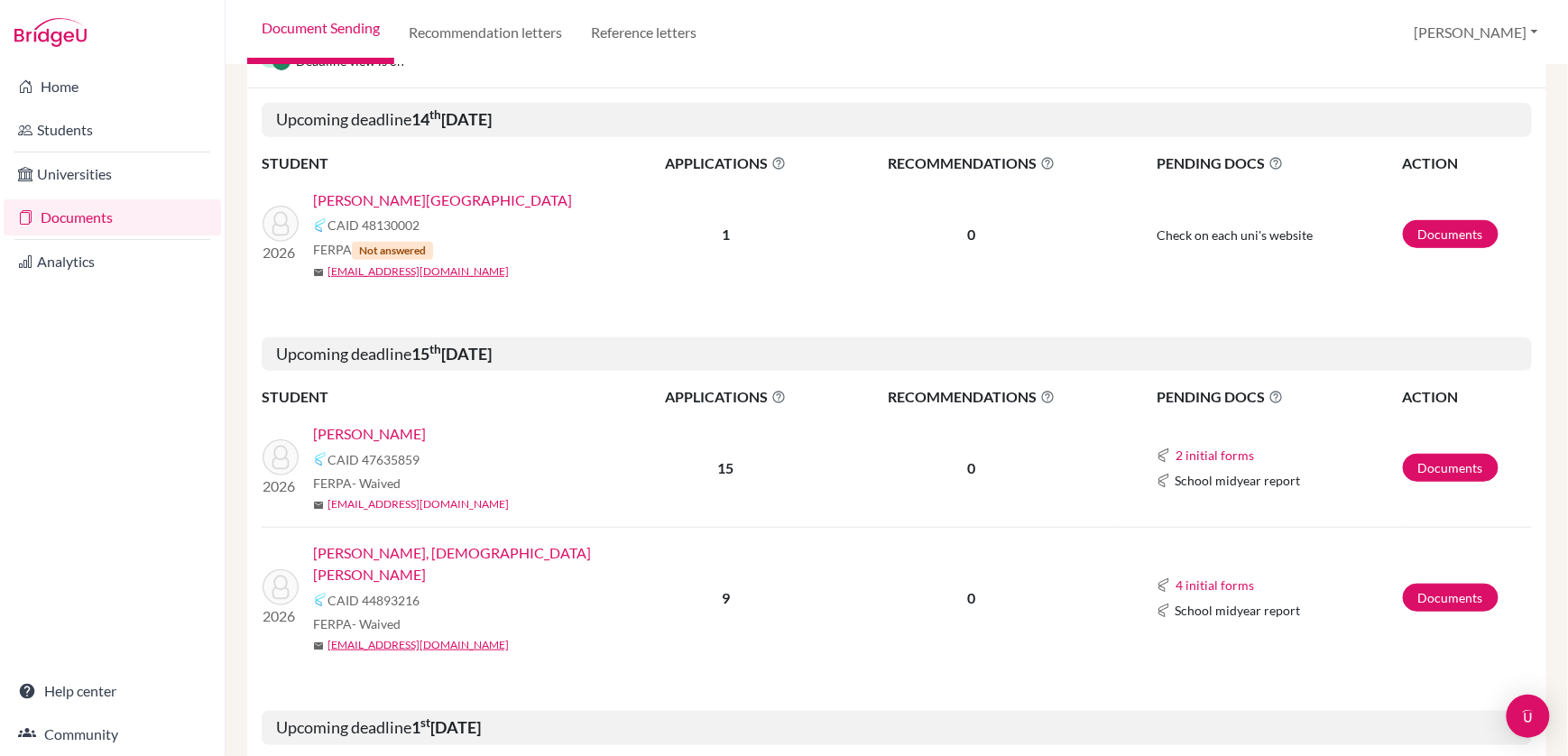
scroll to position [269, 0]
click at [1424, 583] on link "Documents" at bounding box center [1450, 597] width 96 height 28
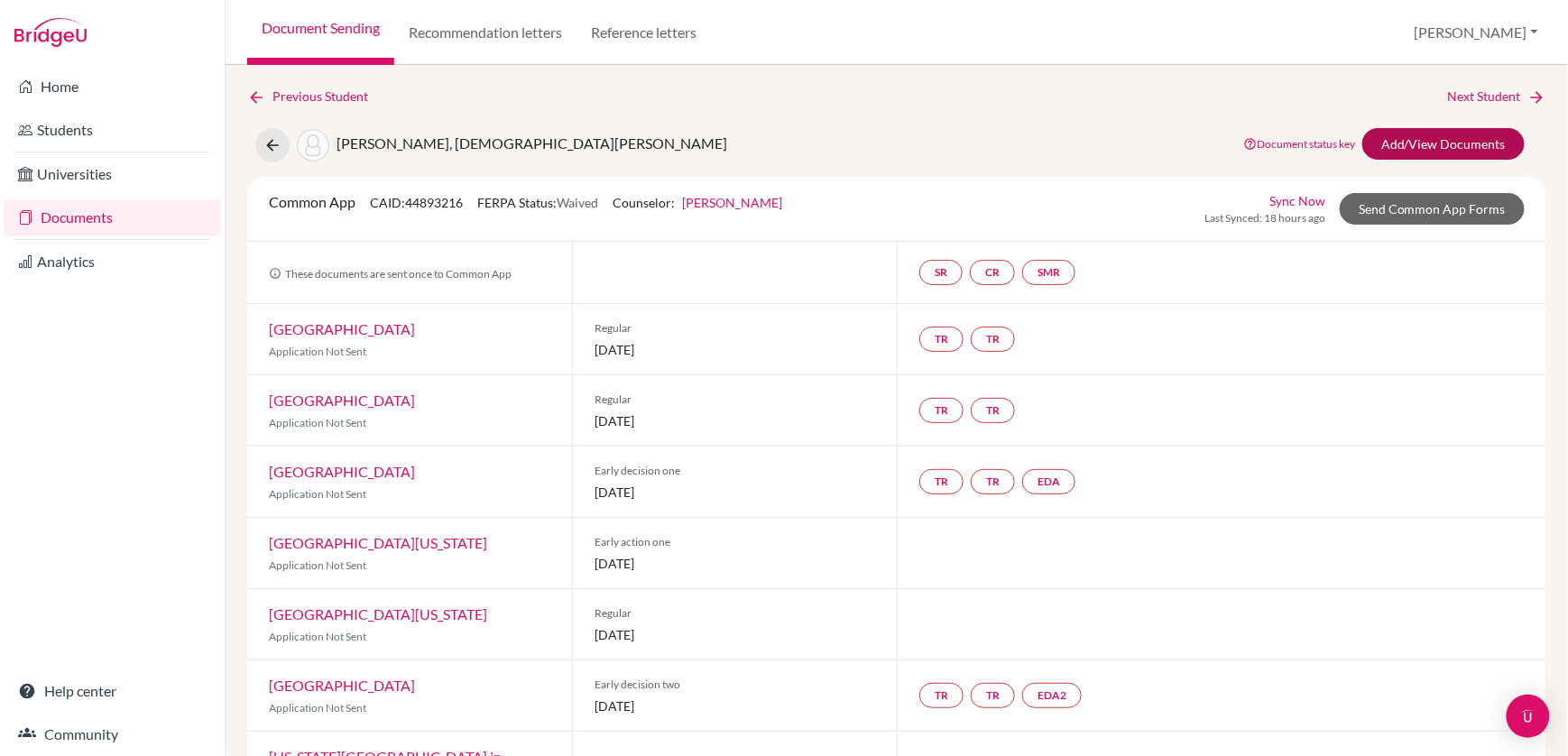
click at [1412, 148] on link "Add/View Documents" at bounding box center [1444, 143] width 162 height 32
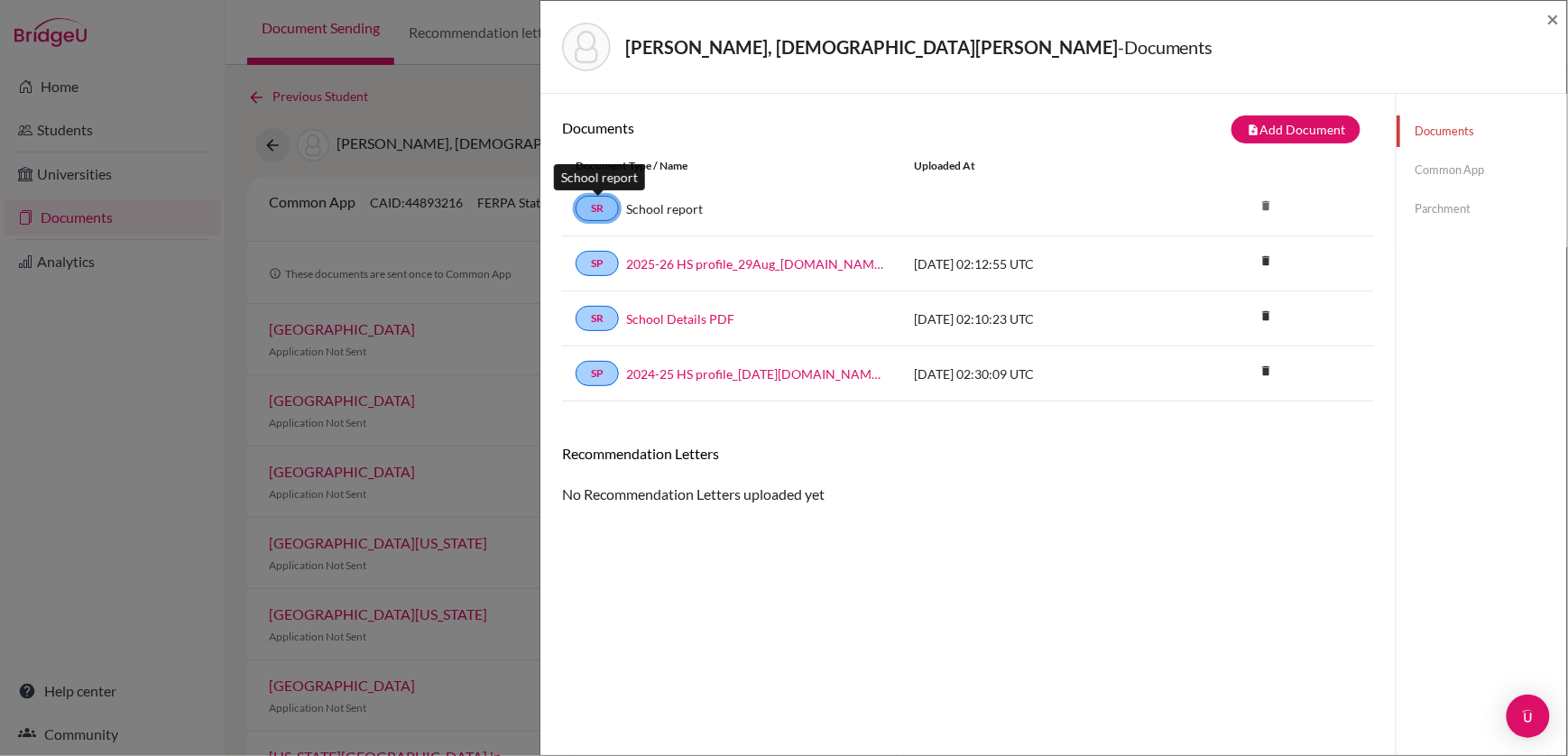
click at [592, 210] on link "SR" at bounding box center [597, 208] width 43 height 26
click at [597, 205] on link "SR" at bounding box center [597, 208] width 43 height 26
click at [1445, 167] on link "Common App" at bounding box center [1481, 170] width 171 height 32
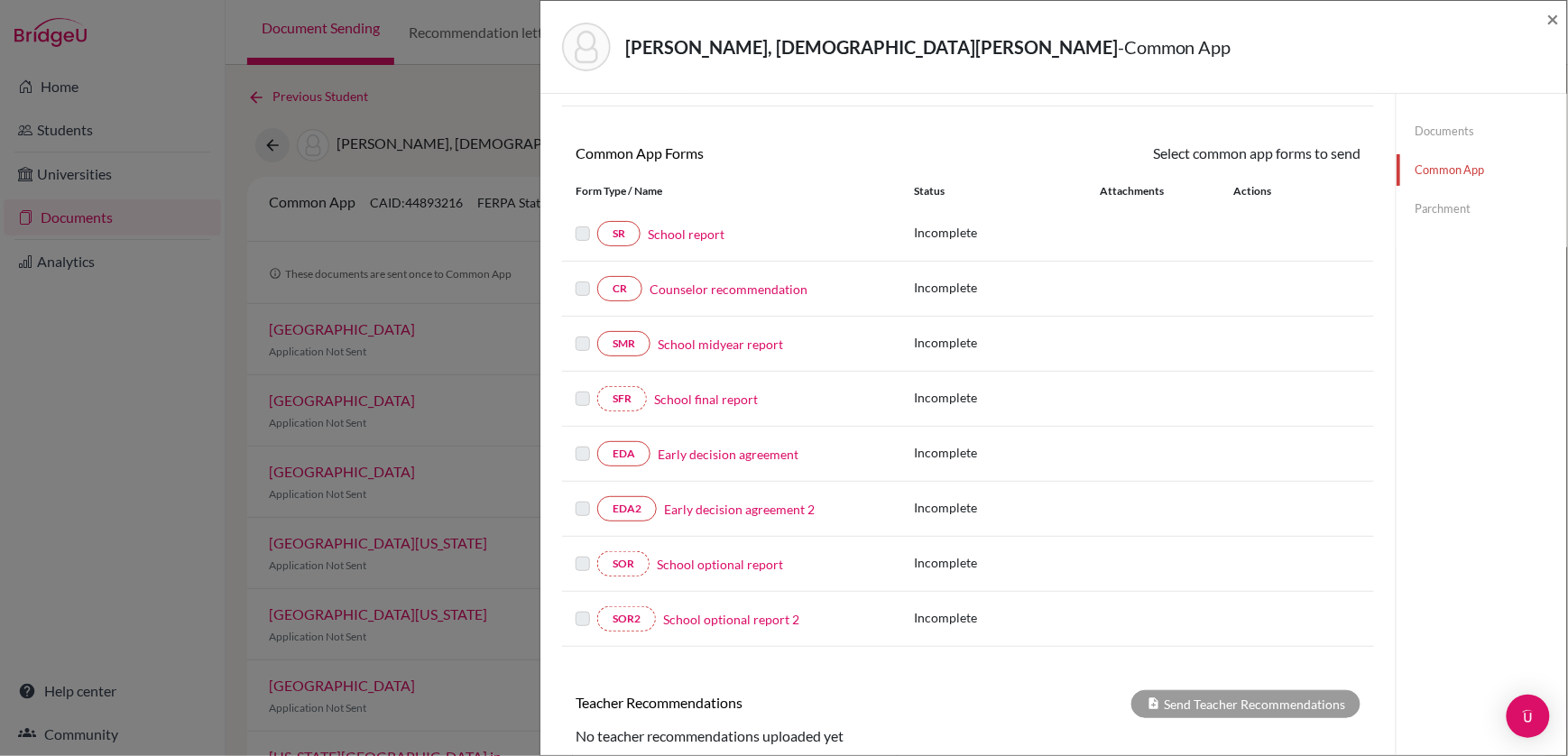
scroll to position [124, 0]
click at [676, 452] on link "Early decision agreement" at bounding box center [728, 456] width 141 height 19
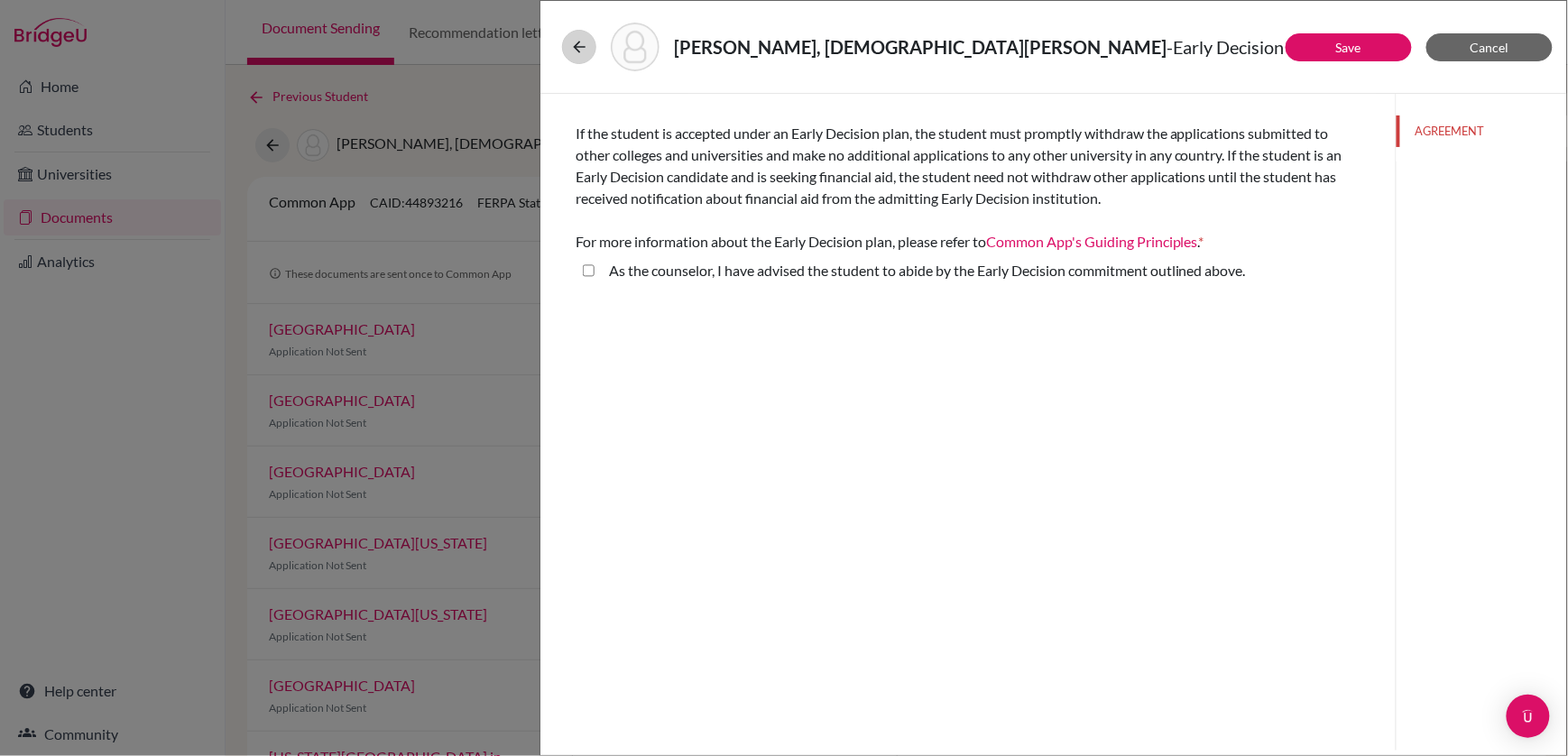
click at [579, 38] on icon at bounding box center [580, 47] width 18 height 18
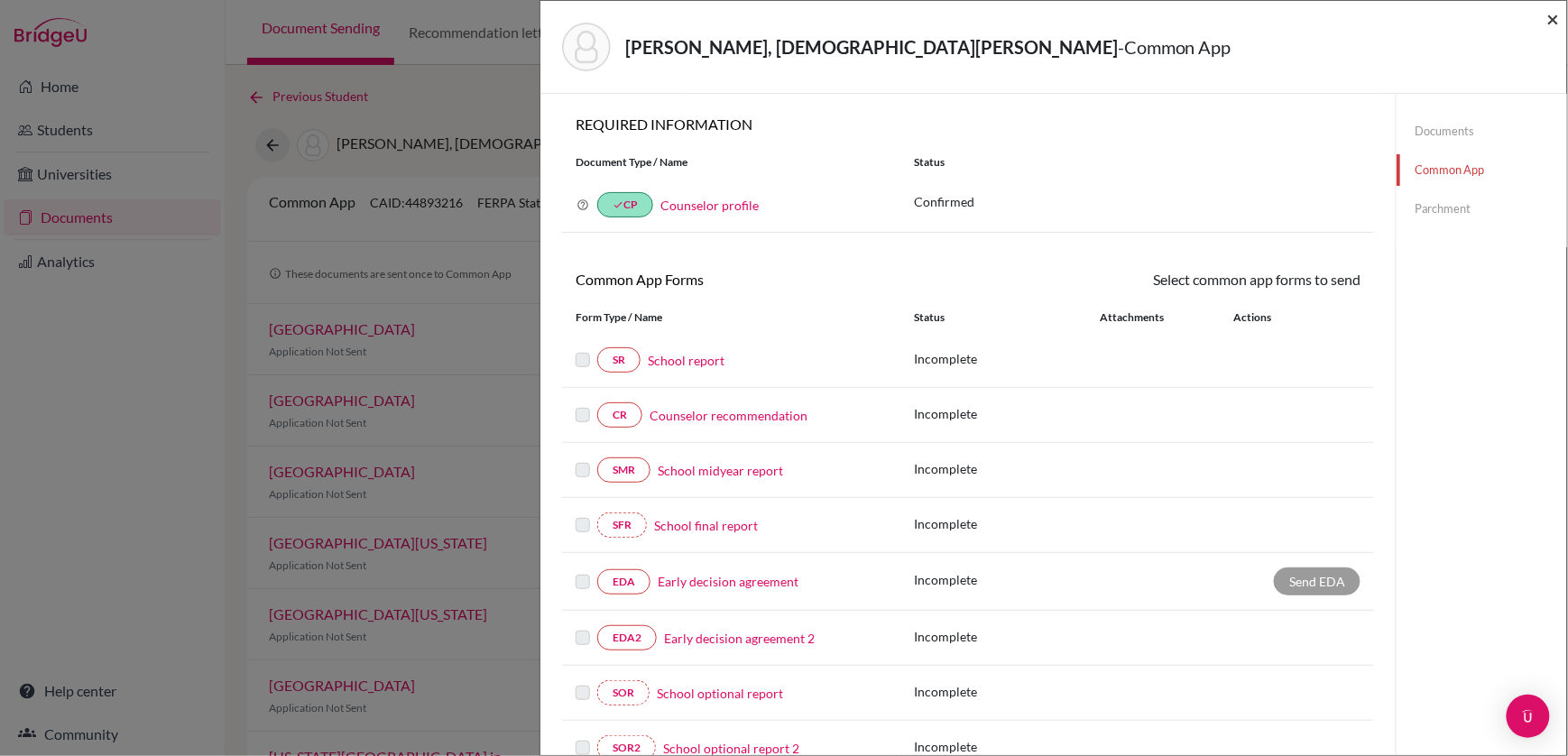
click at [1559, 19] on span "×" at bounding box center [1553, 18] width 13 height 26
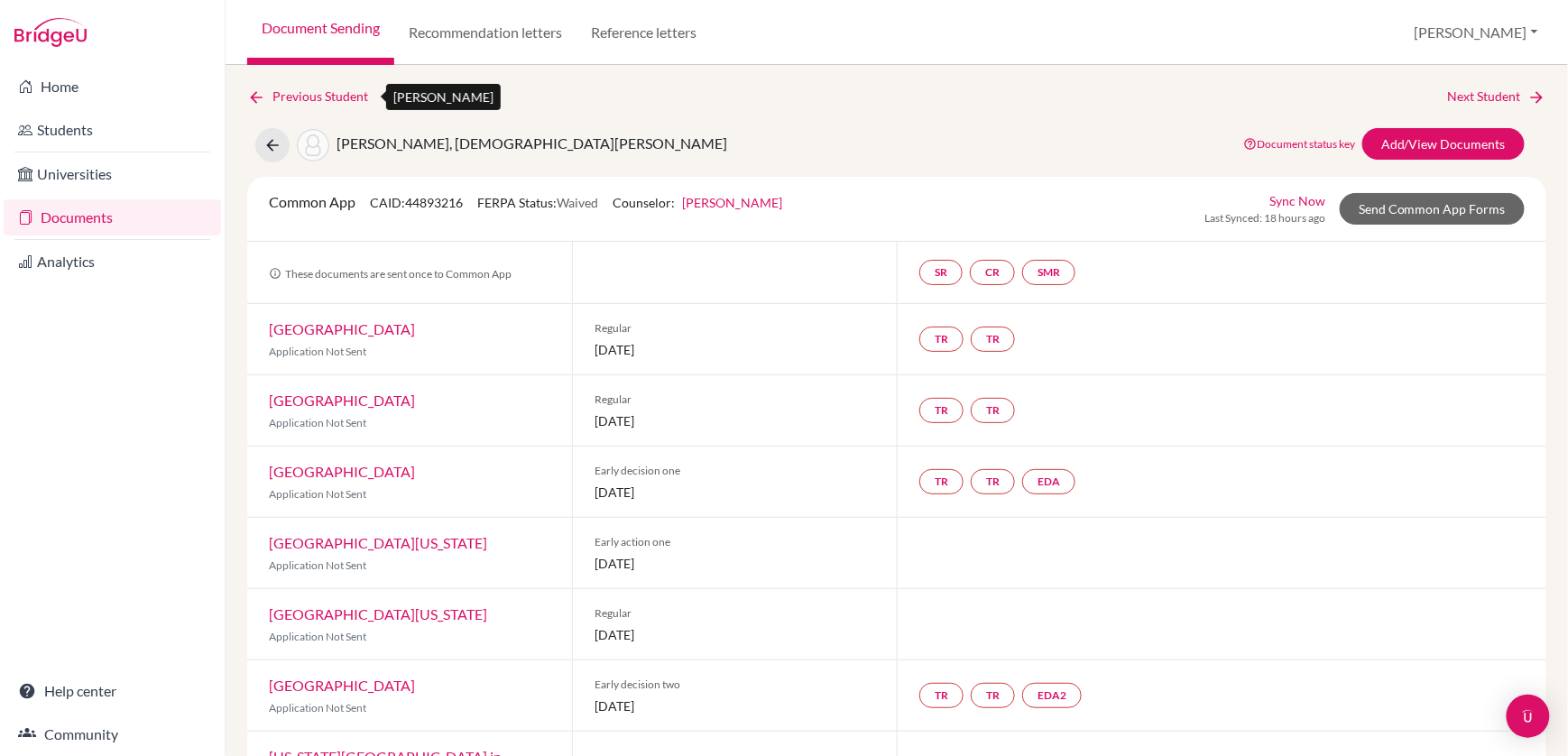
click at [258, 94] on icon at bounding box center [256, 98] width 18 height 18
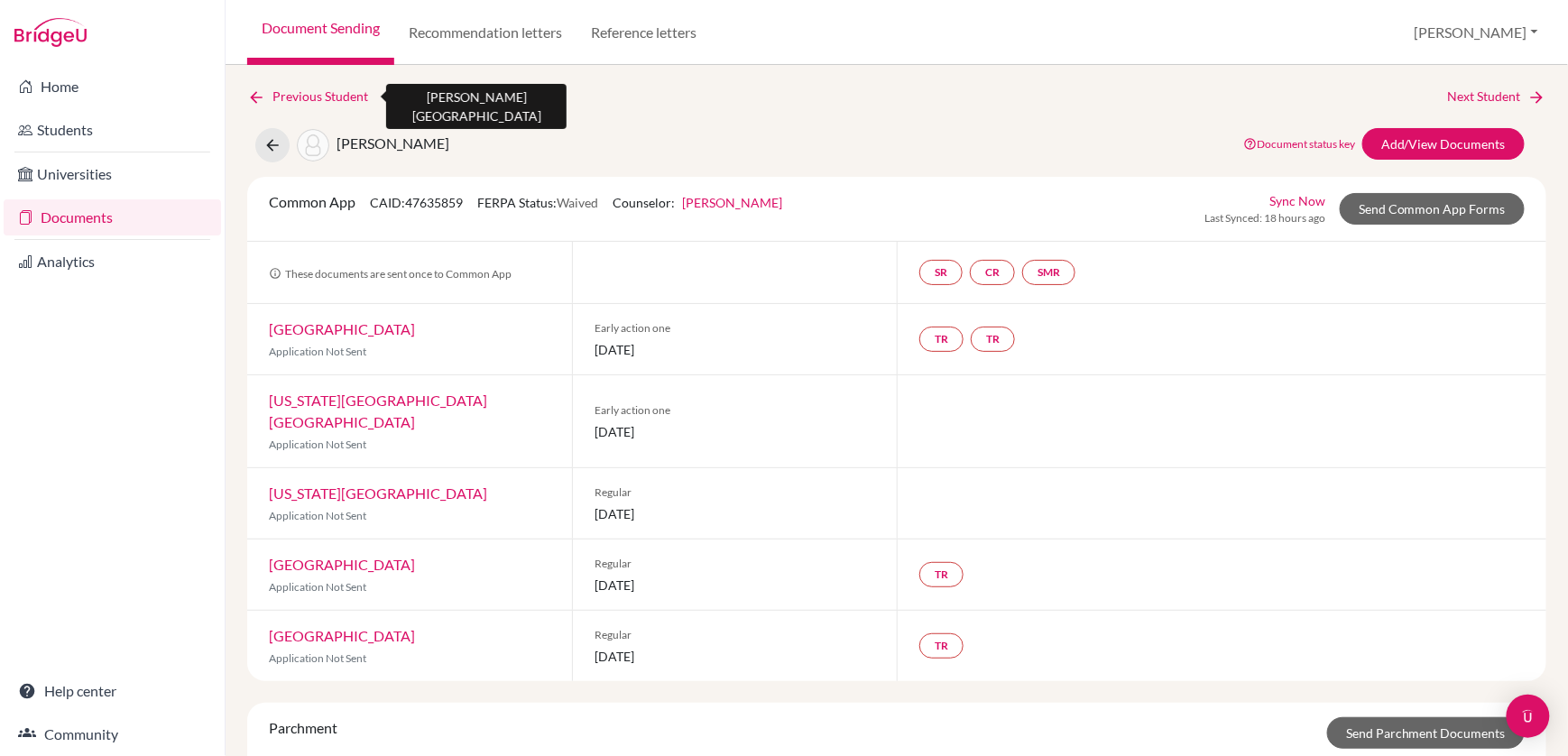
click at [247, 94] on icon at bounding box center [256, 98] width 18 height 18
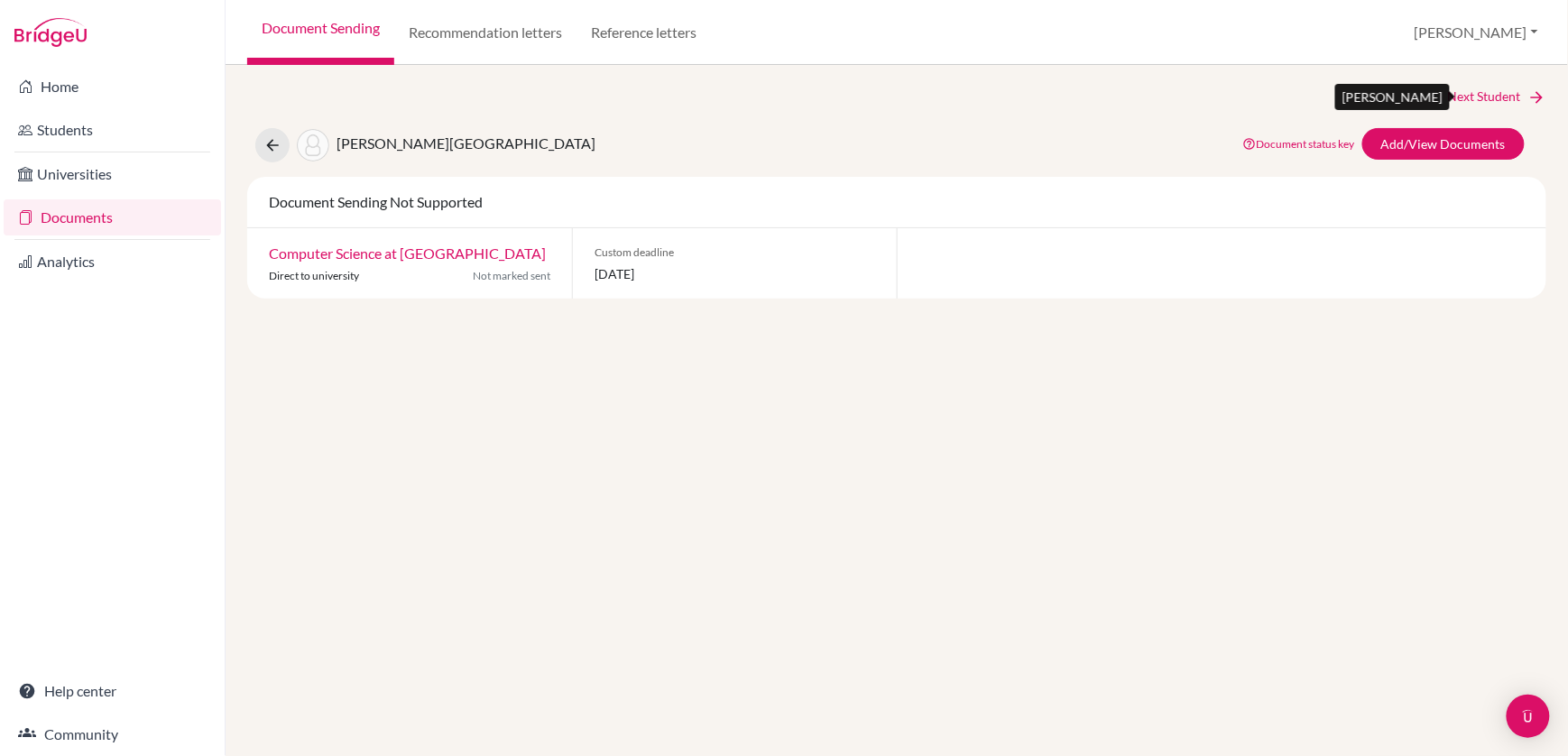
click at [1494, 87] on link "Next Student" at bounding box center [1498, 97] width 99 height 20
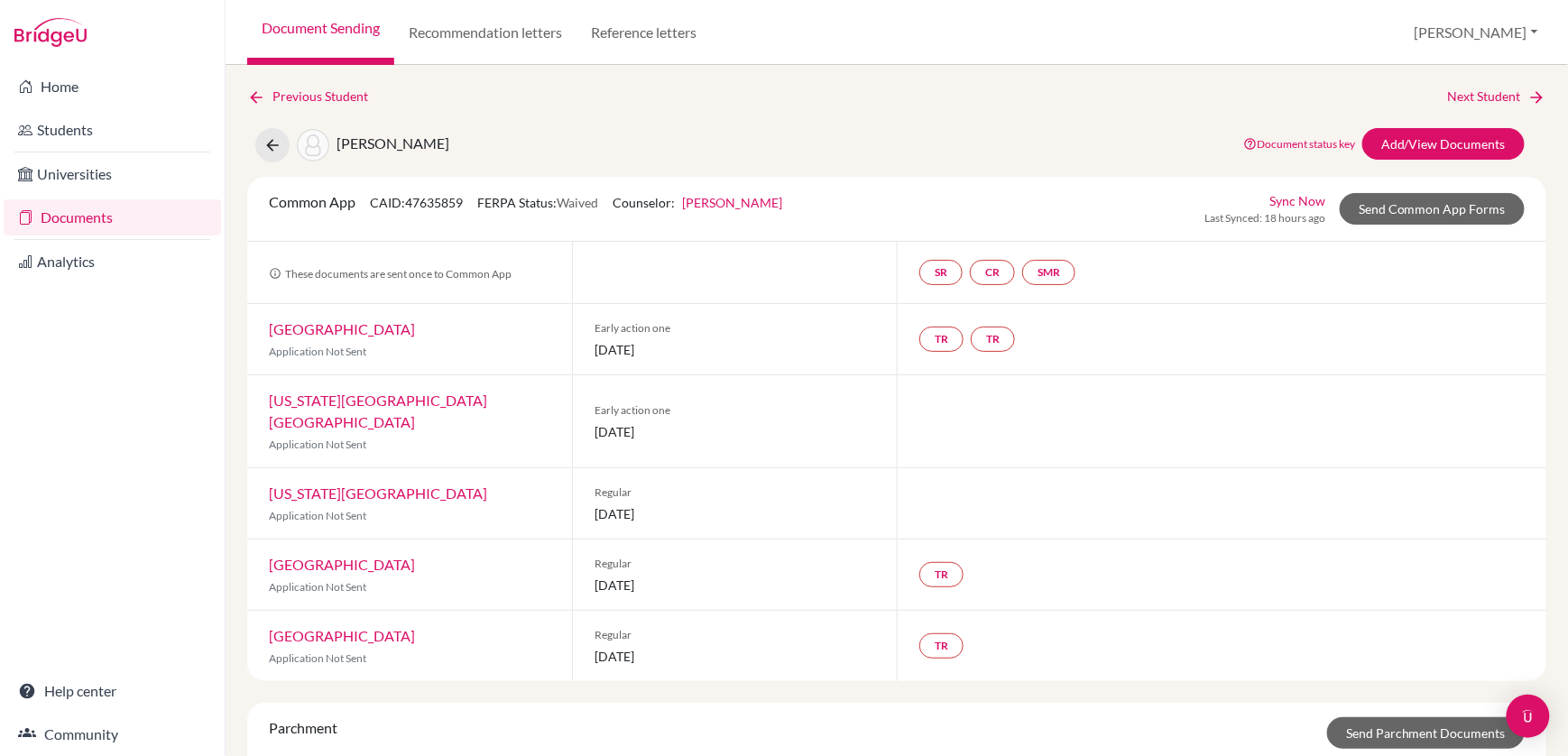
click at [1494, 87] on link "Next Student" at bounding box center [1498, 97] width 99 height 20
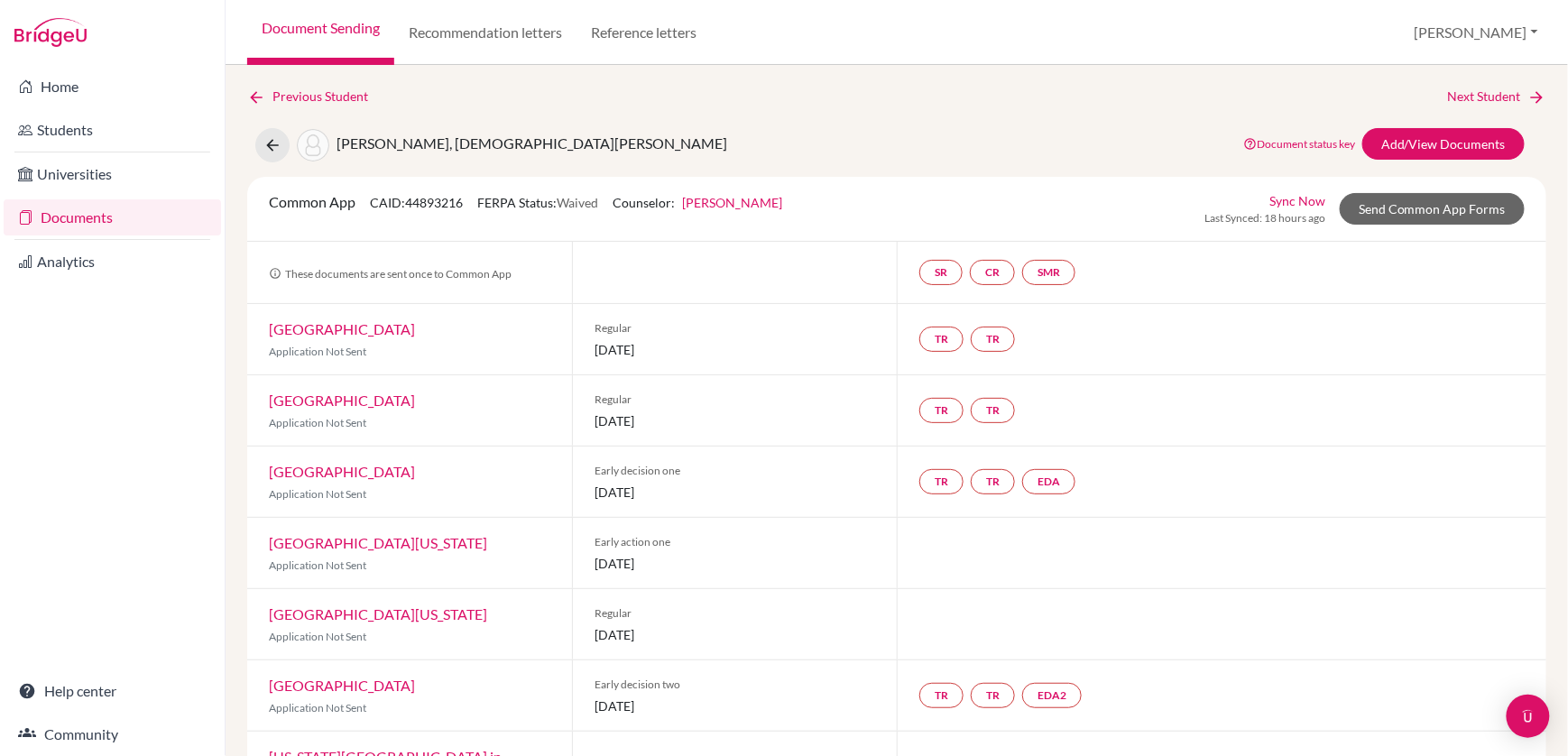
click at [371, 542] on link "University of Texas at Austin" at bounding box center [378, 542] width 218 height 17
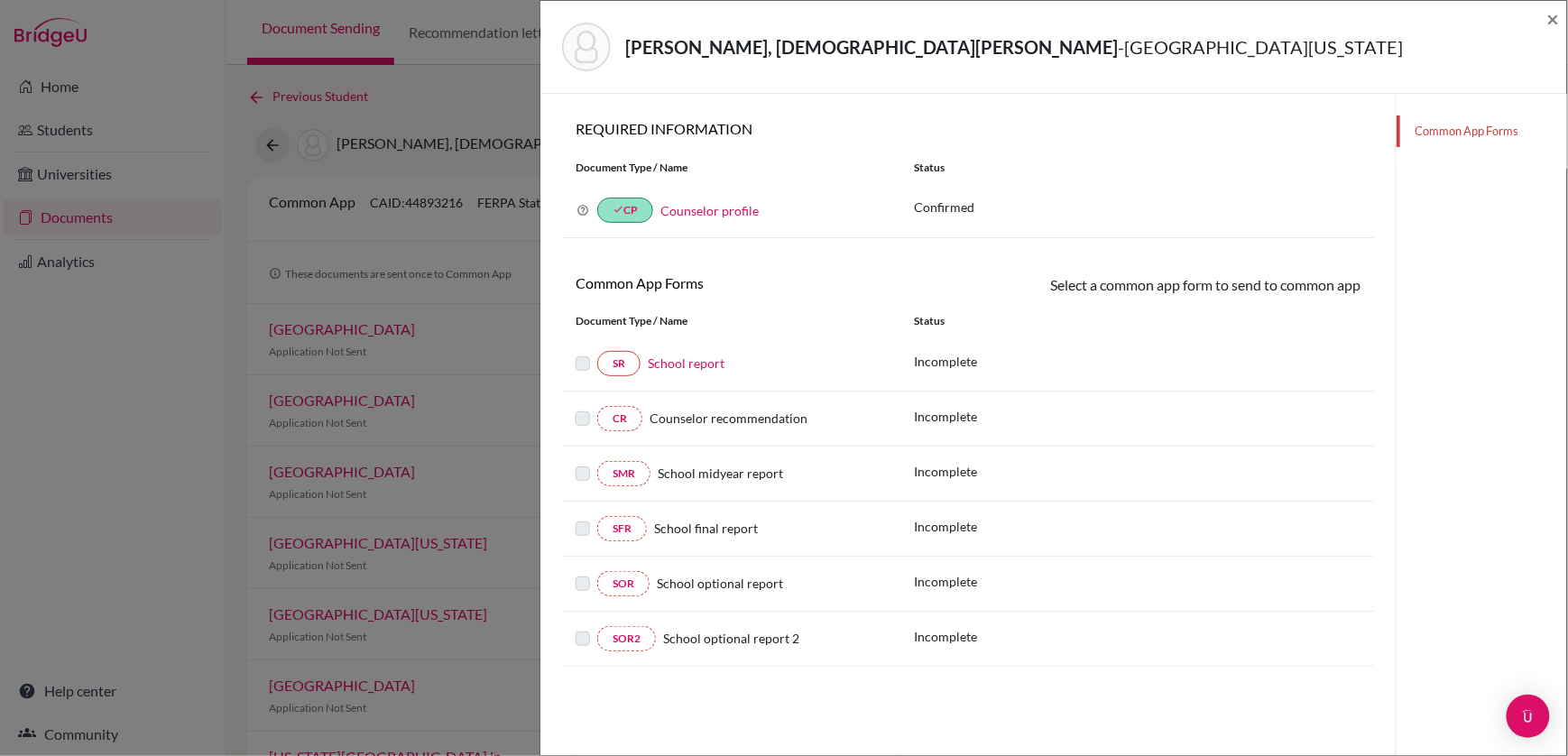
scroll to position [95, 0]
click at [621, 416] on link "CR" at bounding box center [619, 419] width 45 height 26
click at [1552, 18] on span "×" at bounding box center [1553, 18] width 13 height 26
